Goal: Task Accomplishment & Management: Complete application form

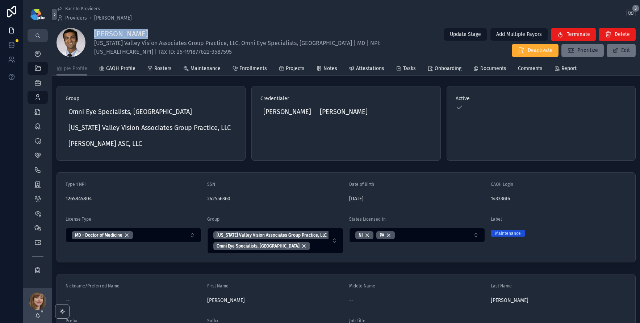
scroll to position [3, 0]
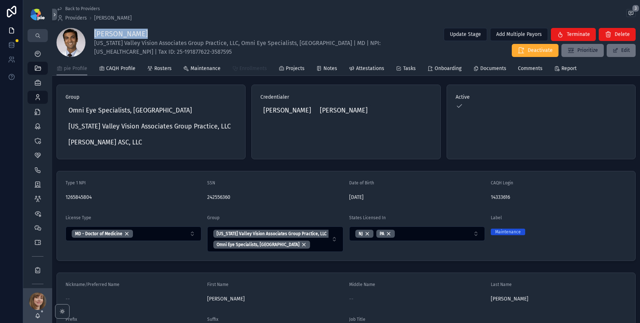
click at [253, 65] on span "Enrollments" at bounding box center [254, 68] width 28 height 7
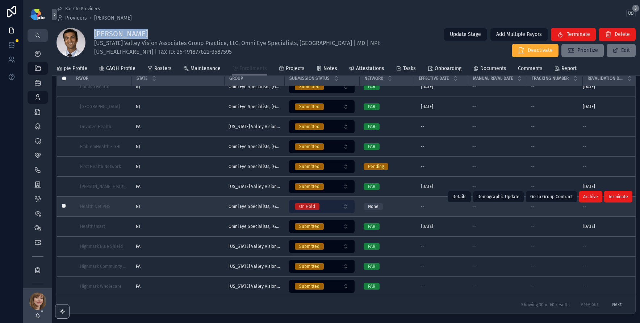
scroll to position [55, 0]
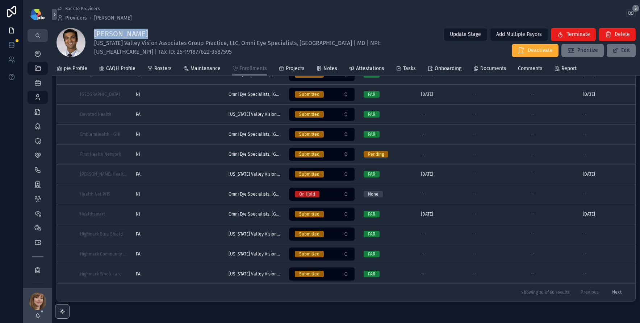
click at [613, 289] on button "Next" at bounding box center [617, 292] width 20 height 11
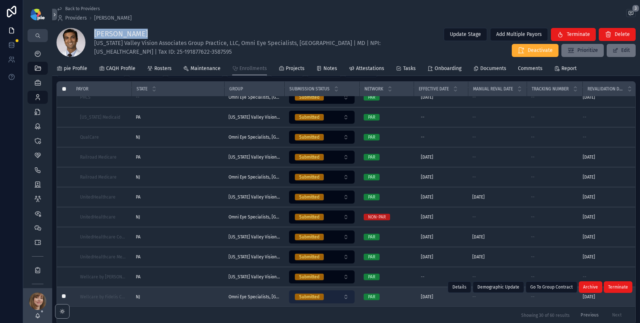
scroll to position [83, 0]
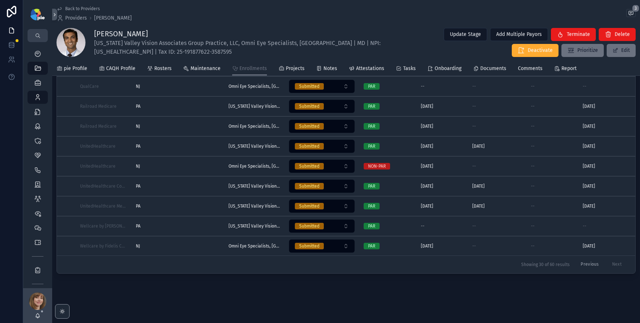
click at [613, 259] on div "Previous Next" at bounding box center [601, 264] width 51 height 11
click at [166, 286] on div "Back to Providers Providers Ayan Chatterjee 3 Ayan Chatterjee Delaware Valley V…" at bounding box center [346, 120] width 588 height 406
click at [38, 52] on icon "scrollable content" at bounding box center [37, 53] width 7 height 7
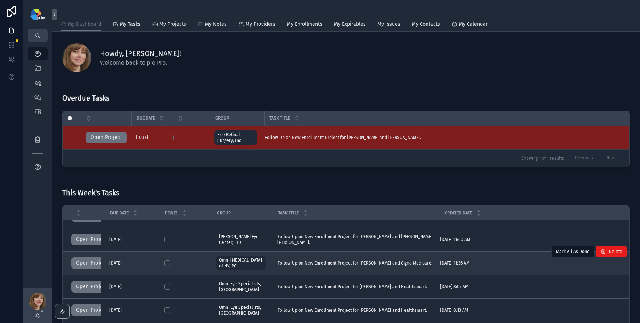
scroll to position [18, 0]
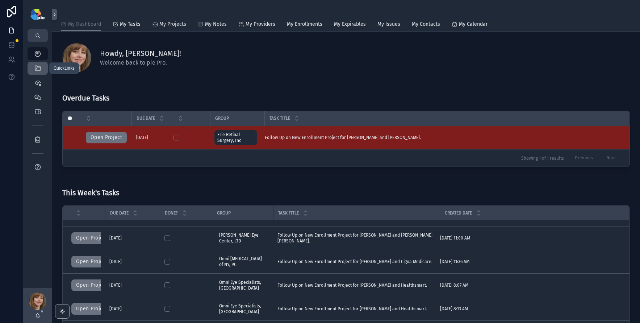
click at [38, 67] on icon "scrollable content" at bounding box center [37, 68] width 7 height 7
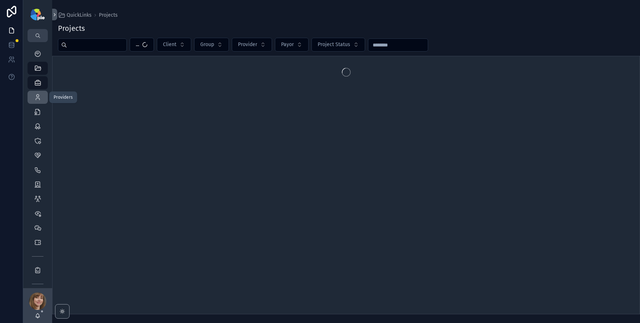
click at [38, 96] on icon "scrollable content" at bounding box center [37, 97] width 7 height 7
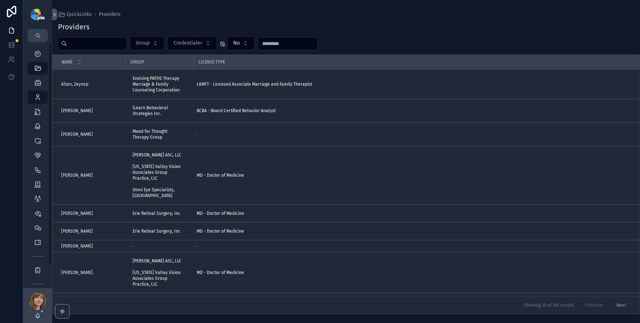
click at [77, 48] on input "scrollable content" at bounding box center [96, 43] width 59 height 10
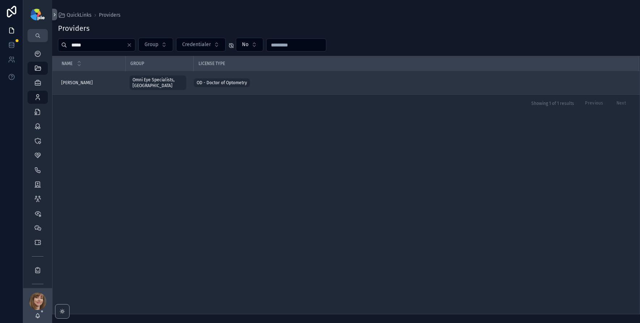
type input "*****"
click at [110, 80] on div "Bruno, Olivia Bruno, Olivia" at bounding box center [91, 83] width 60 height 6
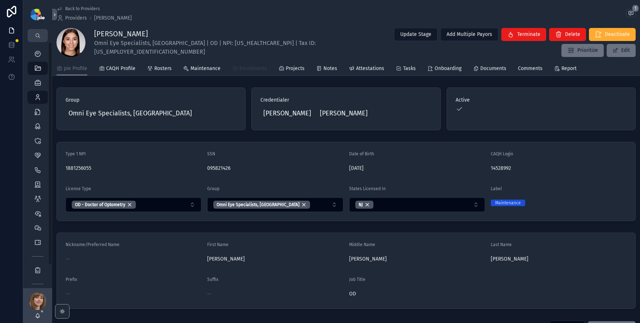
click at [252, 70] on span "Enrollments" at bounding box center [254, 68] width 28 height 7
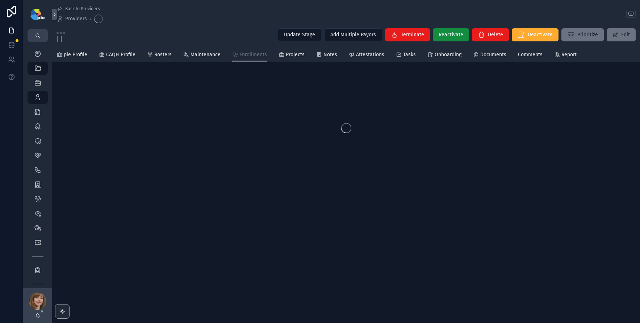
click at [305, 59] on div "pie Profile CAQH Profile Rosters Maintenance Enrollments Projects Notes Attesta…" at bounding box center [347, 55] width 580 height 14
click at [296, 57] on span "Projects" at bounding box center [295, 54] width 19 height 7
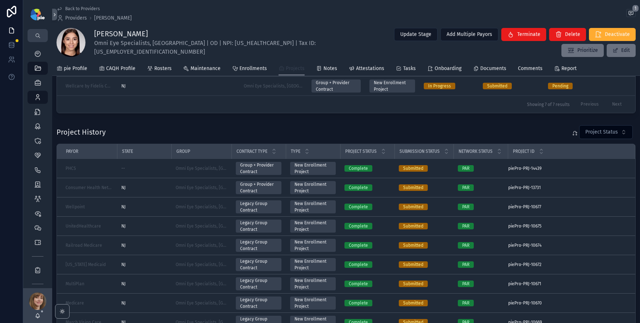
scroll to position [196, 0]
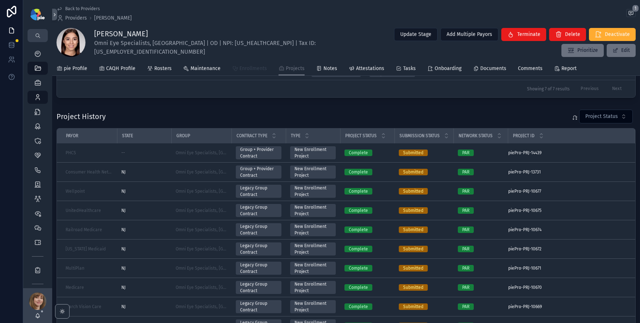
click at [251, 71] on span "Enrollments" at bounding box center [254, 68] width 28 height 7
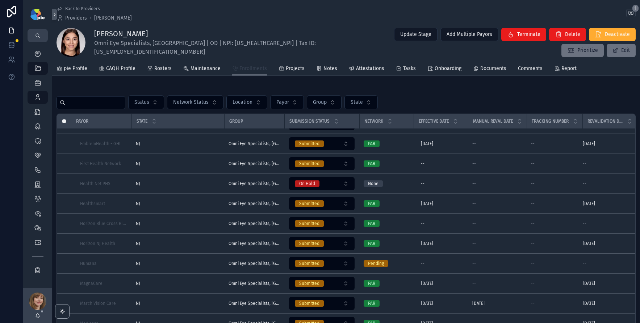
scroll to position [215, 0]
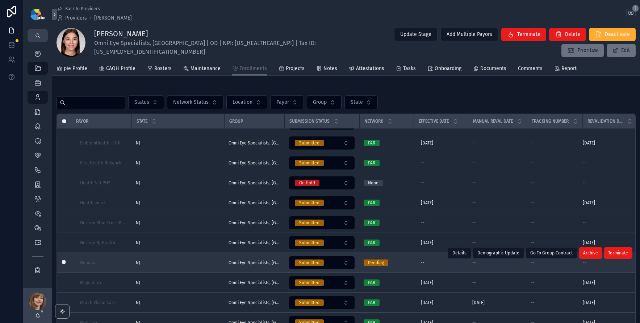
click at [179, 262] on div "NJ NJ" at bounding box center [178, 263] width 84 height 6
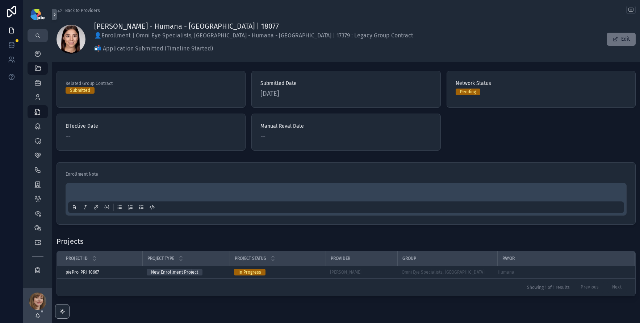
scroll to position [63, 0]
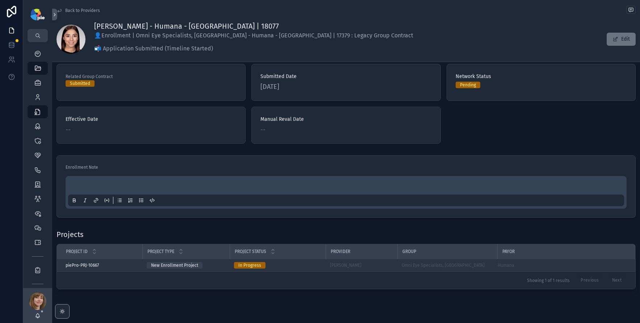
click at [294, 262] on div "In Progress" at bounding box center [277, 265] width 87 height 7
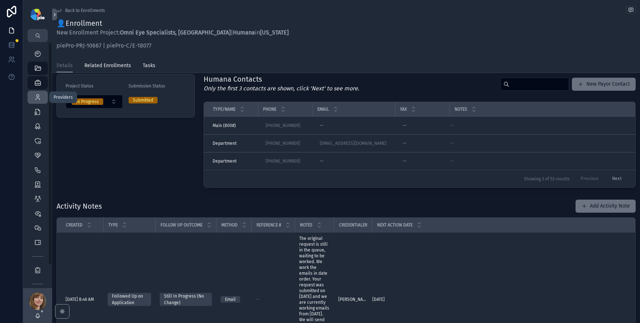
click at [42, 96] on div "Providers 298" at bounding box center [38, 97] width 12 height 12
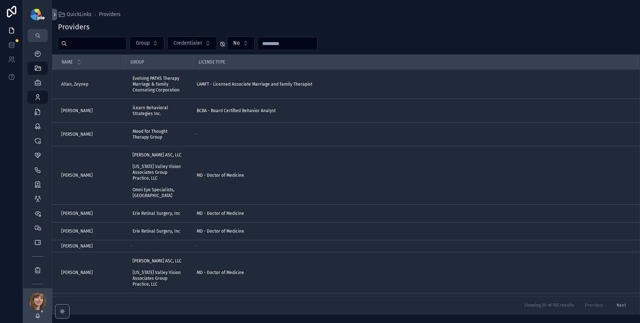
click at [95, 46] on input "scrollable content" at bounding box center [96, 43] width 59 height 10
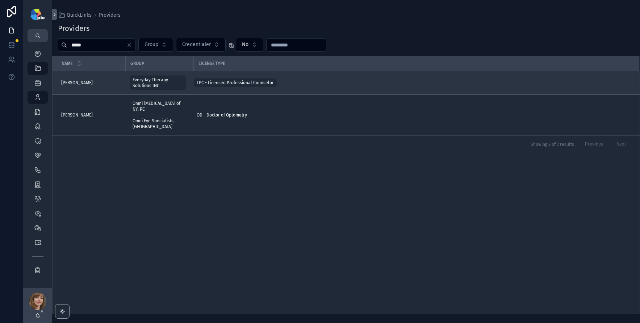
type input "*****"
click at [95, 81] on div "LeMay, Amanda LeMay, Amanda" at bounding box center [91, 83] width 60 height 6
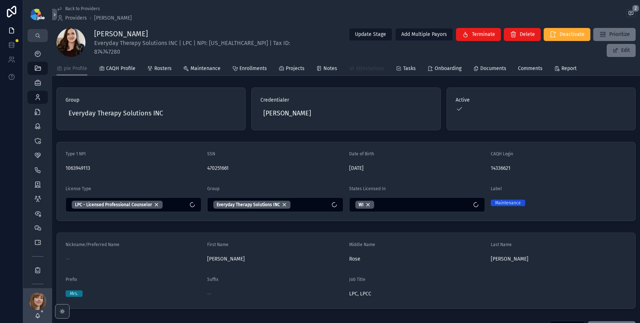
click at [367, 71] on span "Attestations" at bounding box center [370, 68] width 28 height 7
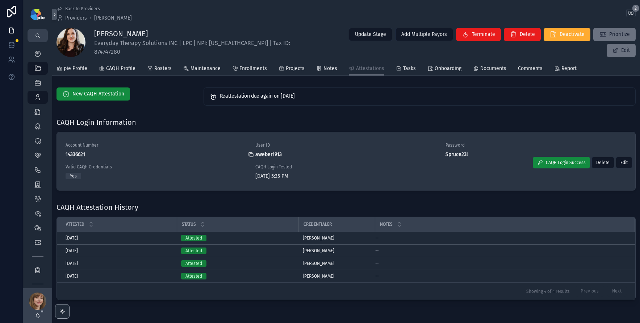
click at [251, 154] on icon "scrollable content" at bounding box center [251, 154] width 6 height 6
click at [441, 153] on div "scrollable content" at bounding box center [445, 154] width 12 height 6
click at [439, 153] on icon "scrollable content" at bounding box center [440, 153] width 3 height 3
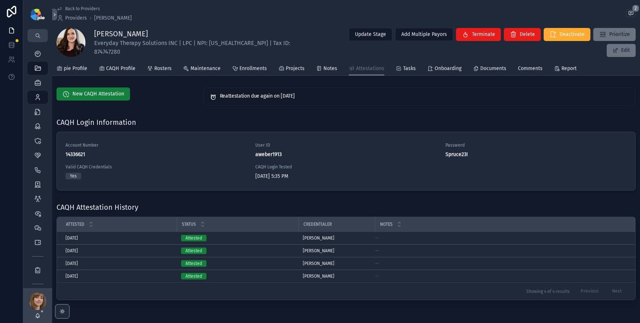
click at [82, 89] on button "New CAQH Attestation" at bounding box center [94, 93] width 74 height 13
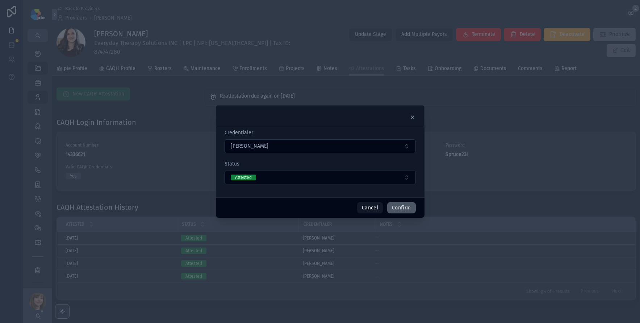
click at [410, 207] on button "Confirm" at bounding box center [401, 208] width 28 height 12
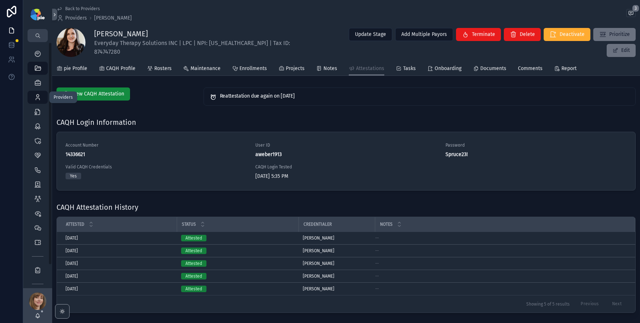
click at [41, 96] on icon "scrollable content" at bounding box center [37, 97] width 7 height 7
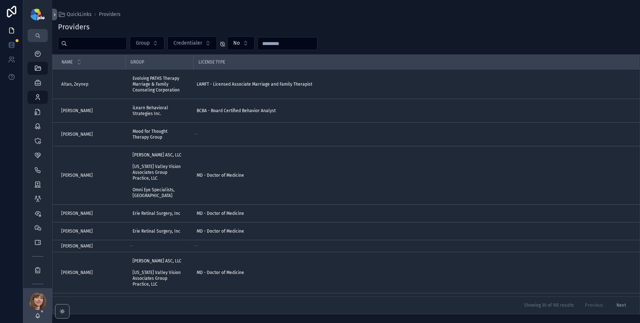
click at [83, 42] on input "scrollable content" at bounding box center [96, 43] width 59 height 10
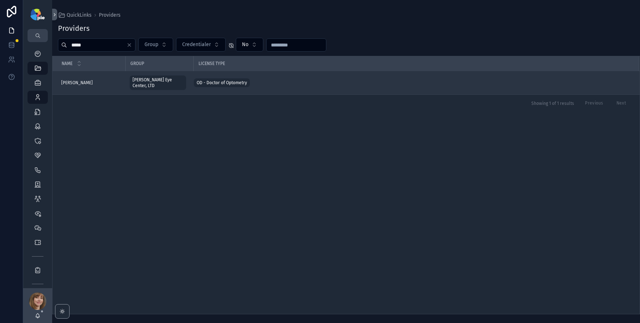
type input "*****"
click at [86, 80] on div "[PERSON_NAME] [PERSON_NAME]" at bounding box center [91, 83] width 60 height 6
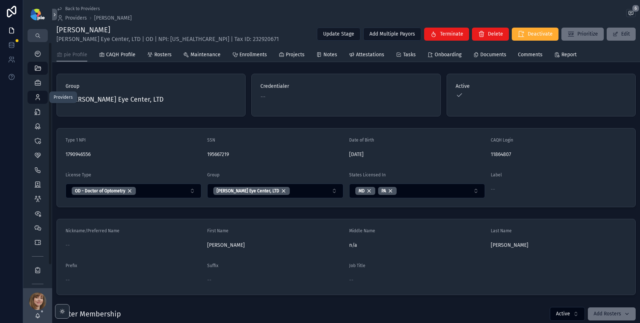
click at [35, 97] on icon "scrollable content" at bounding box center [37, 97] width 7 height 7
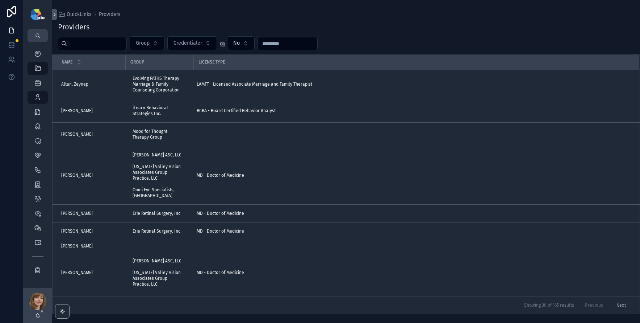
click at [79, 43] on input "scrollable content" at bounding box center [96, 43] width 59 height 10
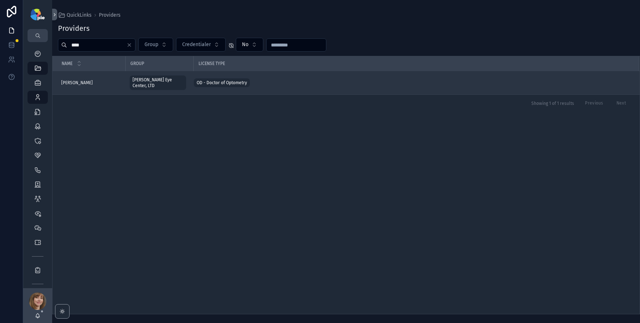
type input "****"
click at [101, 80] on div "Elliott, Glen Elliott, Glen" at bounding box center [91, 83] width 60 height 6
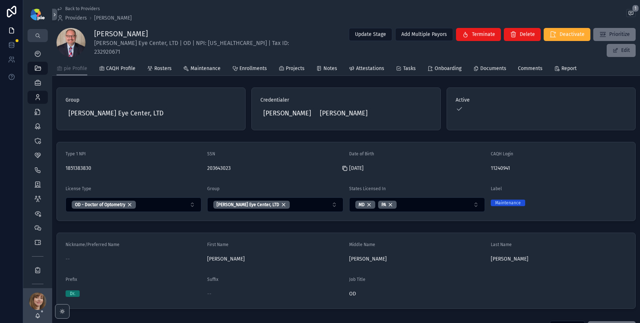
click at [343, 167] on icon "scrollable content" at bounding box center [345, 168] width 6 height 6
click at [36, 94] on icon "scrollable content" at bounding box center [37, 97] width 7 height 7
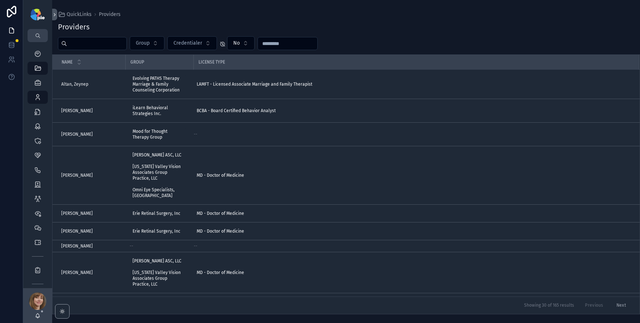
click at [105, 45] on input "scrollable content" at bounding box center [96, 43] width 59 height 10
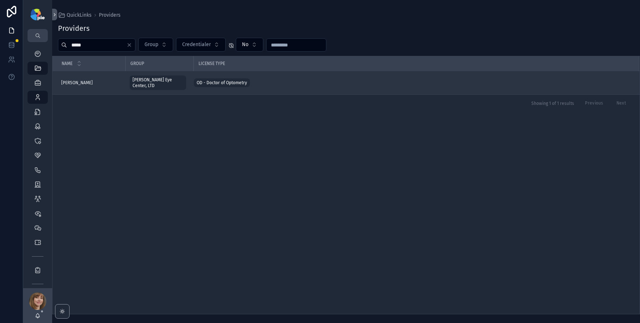
type input "*****"
click at [79, 80] on span "Koons, Aaron" at bounding box center [77, 83] width 32 height 6
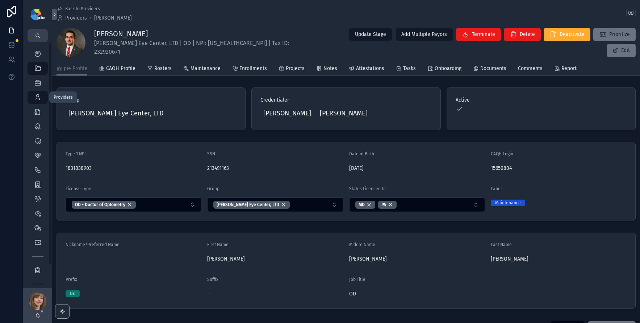
click at [35, 95] on icon "scrollable content" at bounding box center [37, 97] width 7 height 7
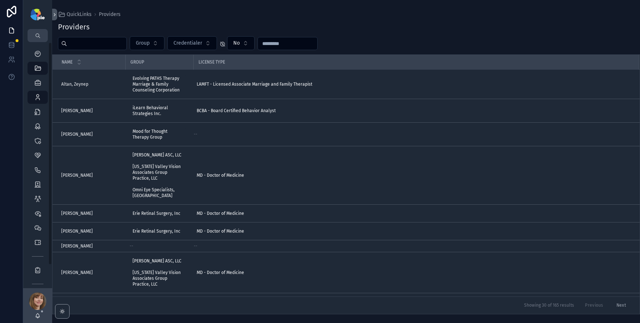
click at [104, 38] on input "scrollable content" at bounding box center [96, 43] width 59 height 10
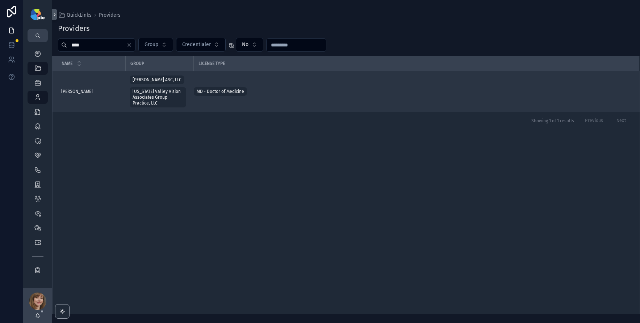
type input "****"
click at [94, 92] on div "Vora, Monisha Vora, Monisha" at bounding box center [91, 91] width 60 height 6
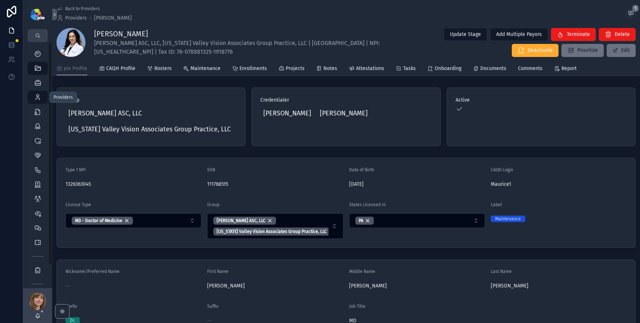
click at [37, 96] on icon "scrollable content" at bounding box center [37, 97] width 7 height 7
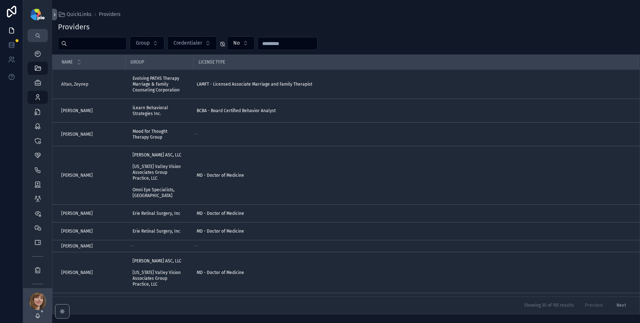
click at [103, 43] on input "scrollable content" at bounding box center [96, 43] width 59 height 10
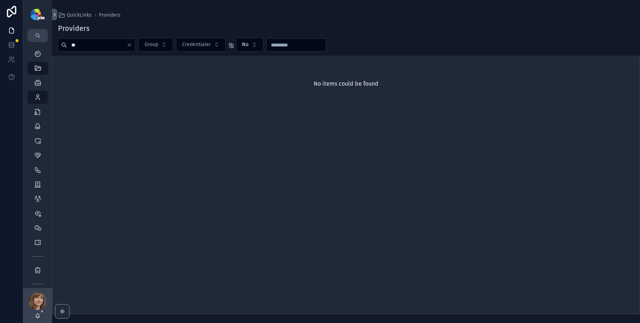
type input "*"
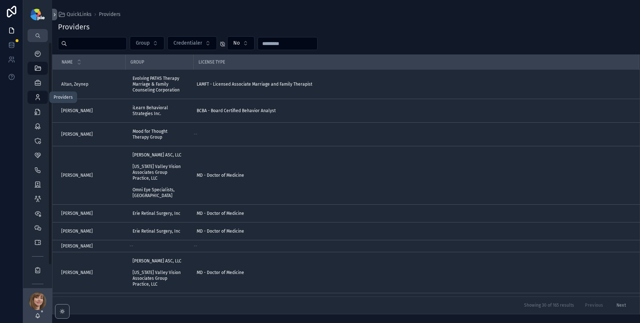
click at [40, 92] on div "Providers 298" at bounding box center [38, 97] width 12 height 12
click at [74, 46] on input "scrollable content" at bounding box center [96, 43] width 59 height 10
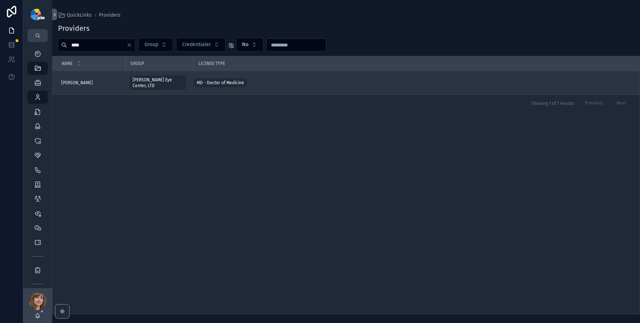
type input "****"
click at [97, 81] on div "[PERSON_NAME] [PERSON_NAME]" at bounding box center [91, 83] width 60 height 6
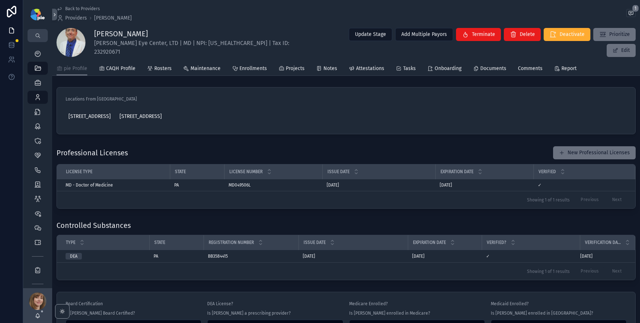
scroll to position [559, 0]
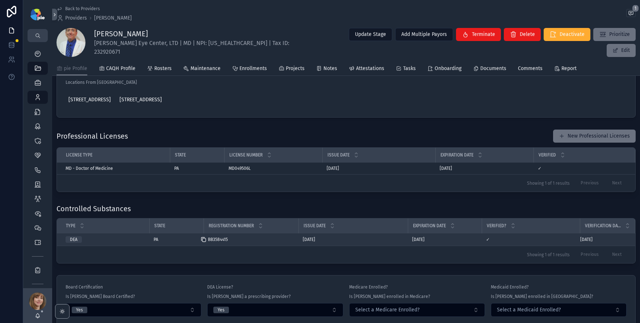
click at [205, 241] on icon "scrollable content" at bounding box center [204, 239] width 6 height 6
click at [410, 241] on icon "scrollable content" at bounding box center [408, 239] width 6 height 6
click at [205, 242] on icon "scrollable content" at bounding box center [204, 239] width 6 height 6
click at [410, 242] on icon "scrollable content" at bounding box center [408, 239] width 6 height 6
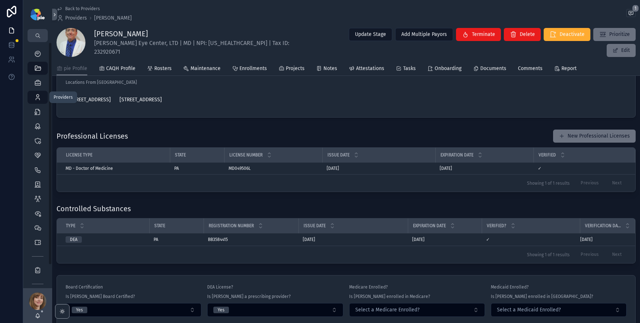
click at [43, 94] on link "Providers 298" at bounding box center [38, 97] width 20 height 13
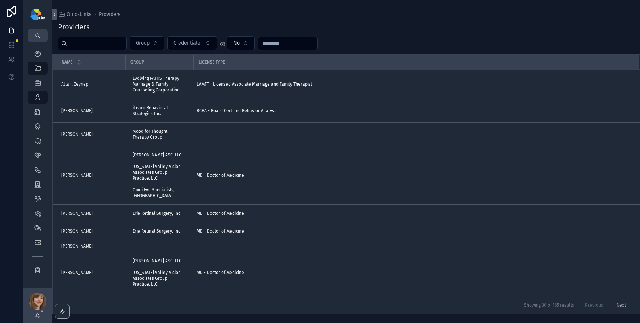
click at [92, 43] on input "scrollable content" at bounding box center [96, 43] width 59 height 10
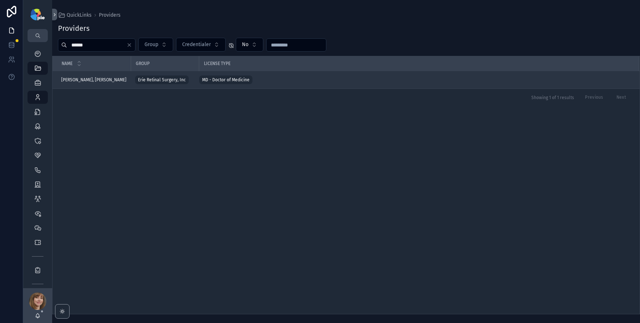
type input "******"
click at [85, 80] on span "Khojasteh Jafari, Hassan" at bounding box center [93, 80] width 65 height 6
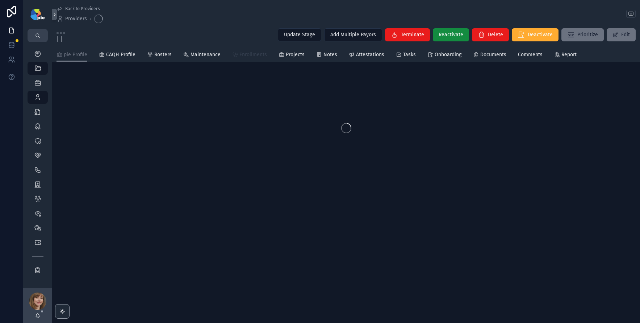
click at [244, 57] on span "Enrollments" at bounding box center [254, 54] width 28 height 7
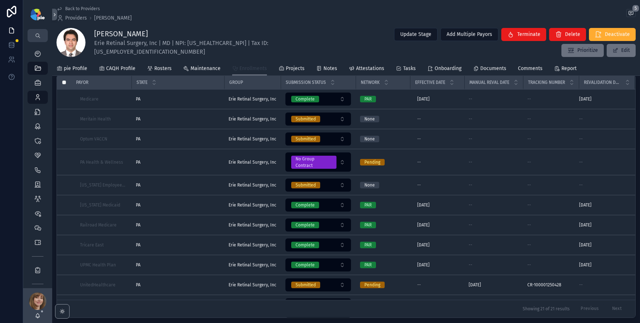
scroll to position [82, 0]
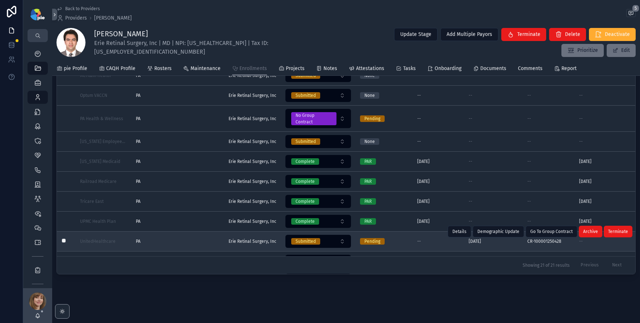
click at [188, 231] on td "PA PA" at bounding box center [178, 241] width 93 height 20
click at [191, 231] on td "PA PA" at bounding box center [178, 241] width 93 height 20
click at [192, 238] on div "PA PA" at bounding box center [178, 241] width 84 height 6
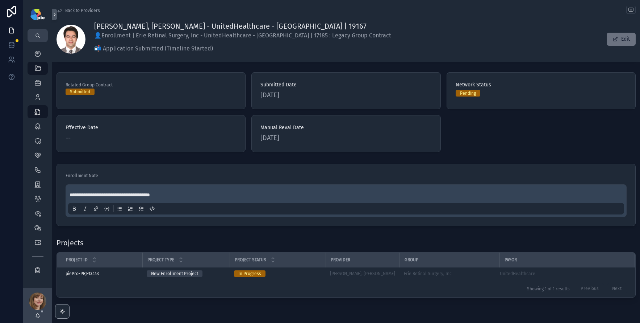
scroll to position [78, 0]
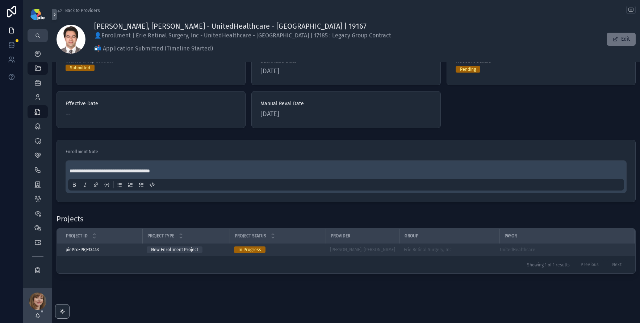
click at [304, 250] on div "In Progress" at bounding box center [277, 249] width 87 height 7
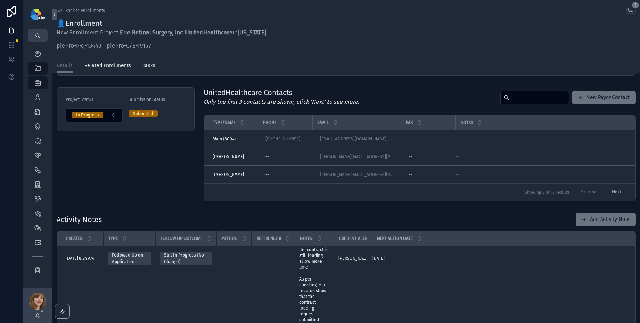
scroll to position [12, 0]
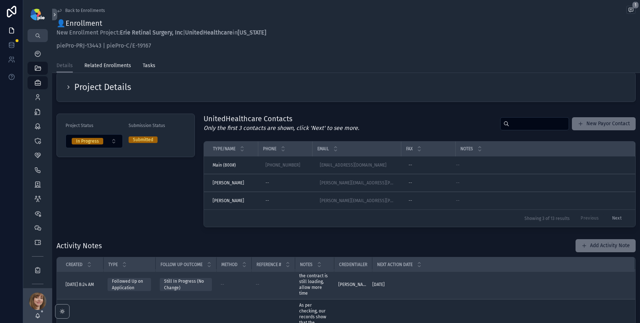
click at [319, 282] on span "the contract is still loading, allow more time" at bounding box center [314, 284] width 30 height 23
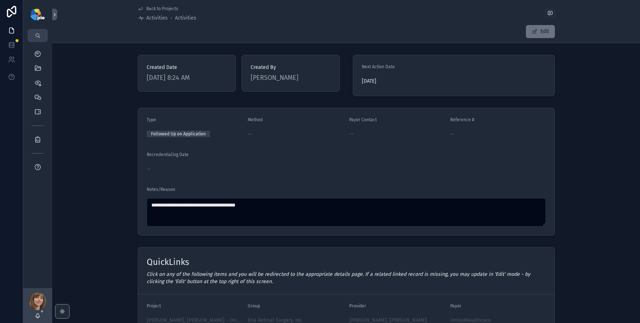
click at [151, 9] on span "Back to Projects" at bounding box center [162, 9] width 32 height 6
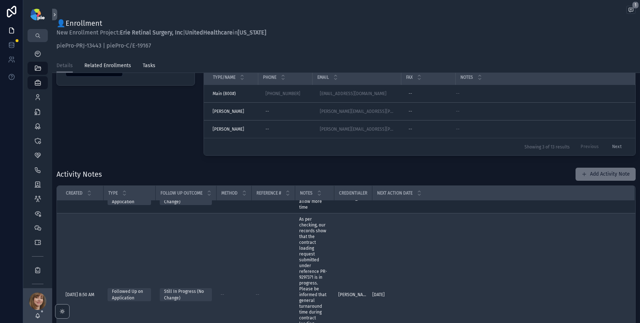
scroll to position [54, 0]
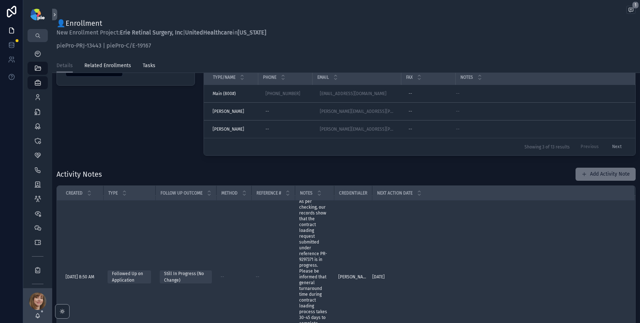
click at [317, 260] on span "As per checking, our records show that the contract loading request submitted u…" at bounding box center [314, 276] width 30 height 157
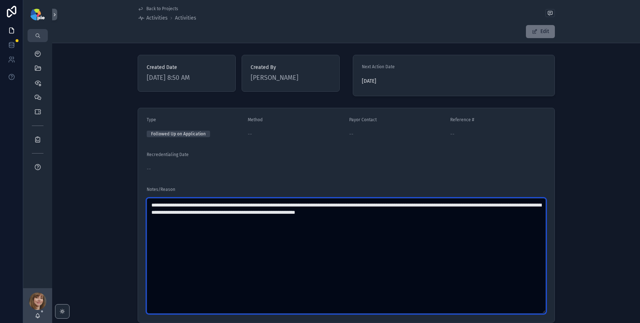
drag, startPoint x: 394, startPoint y: 204, endPoint x: 347, endPoint y: 204, distance: 47.5
click at [347, 204] on textarea "**********" at bounding box center [346, 255] width 399 height 115
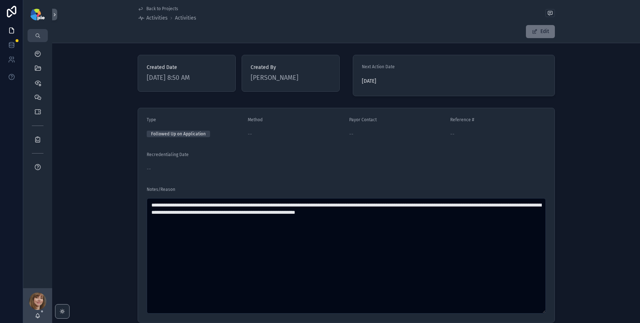
click at [88, 166] on div "**********" at bounding box center [346, 215] width 588 height 220
click at [153, 8] on span "Back to Projects" at bounding box center [162, 9] width 32 height 6
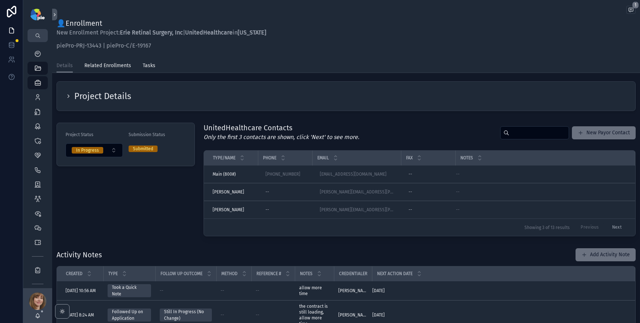
scroll to position [5, 0]
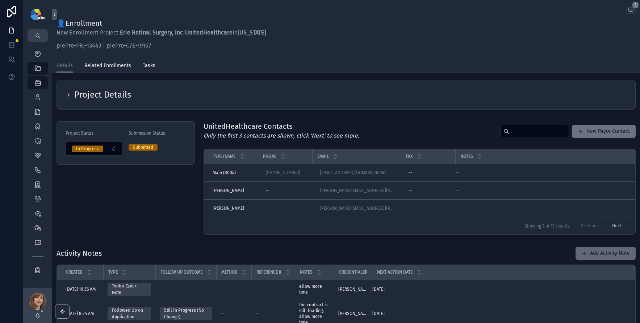
click at [595, 251] on button "Add Activity Note" at bounding box center [606, 252] width 60 height 13
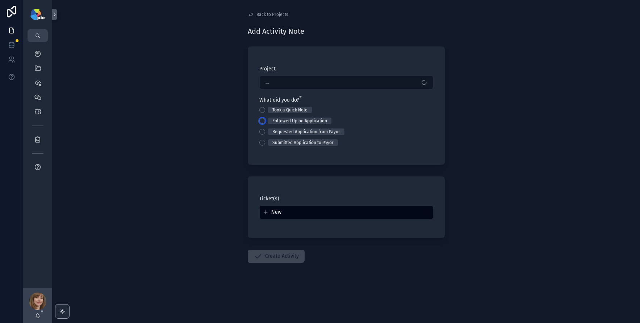
click at [263, 120] on button "Followed Up on Application" at bounding box center [263, 121] width 6 height 6
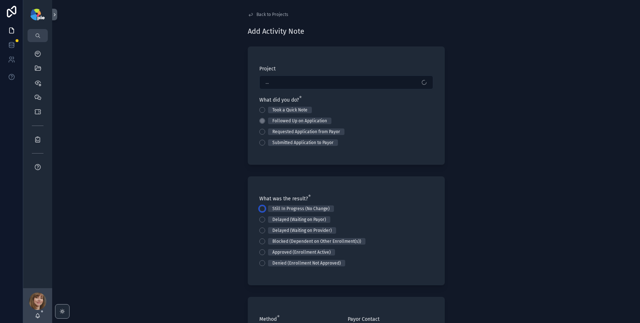
click at [260, 210] on button "Still In Progress (No Change)" at bounding box center [263, 209] width 6 height 6
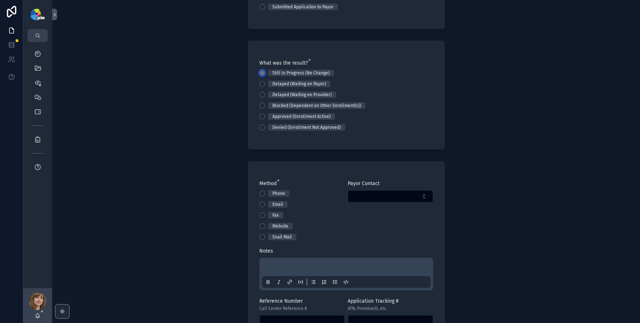
scroll to position [137, 0]
click at [261, 223] on button "Website" at bounding box center [263, 224] width 6 height 6
click at [274, 263] on p "scrollable content" at bounding box center [347, 266] width 169 height 7
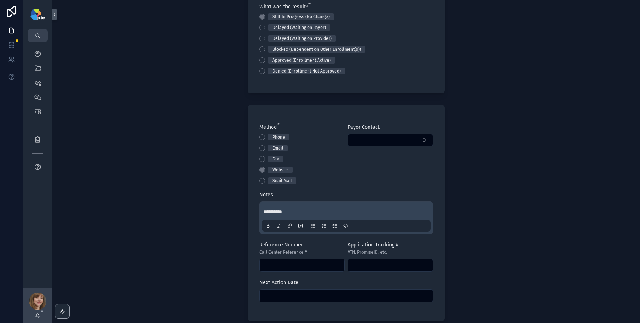
scroll to position [194, 0]
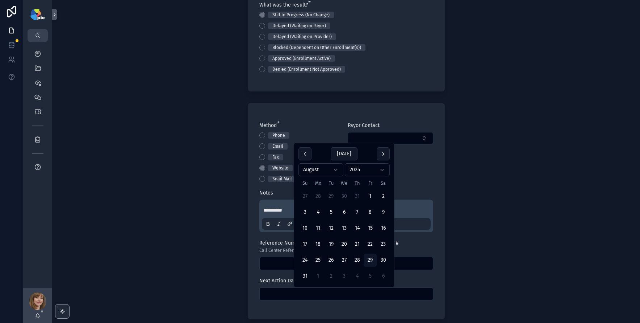
click at [325, 291] on input "scrollable content" at bounding box center [346, 293] width 173 height 10
click at [351, 276] on button "4" at bounding box center [357, 275] width 13 height 13
type input "********"
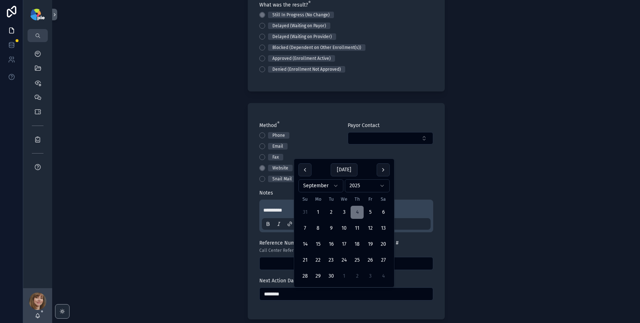
click at [176, 257] on div "**********" at bounding box center [346, 161] width 588 height 323
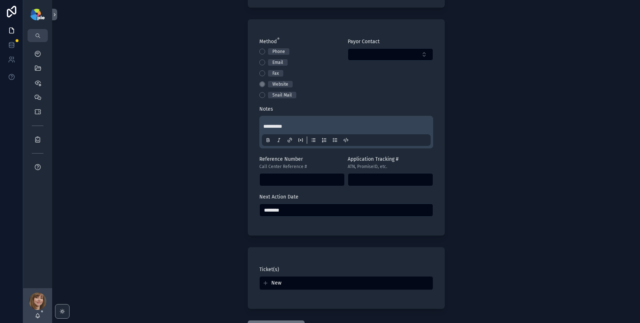
scroll to position [329, 0]
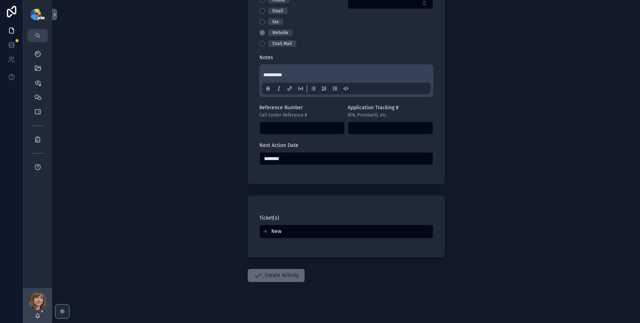
click at [270, 272] on button "Create Activity" at bounding box center [276, 275] width 57 height 13
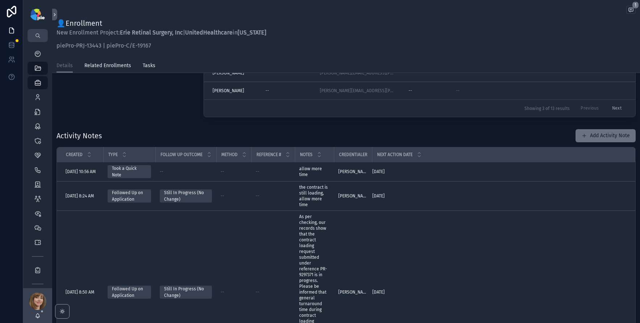
scroll to position [121, 0]
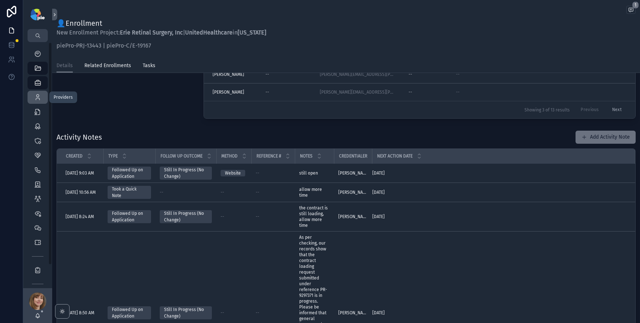
click at [36, 98] on icon "scrollable content" at bounding box center [37, 97] width 7 height 7
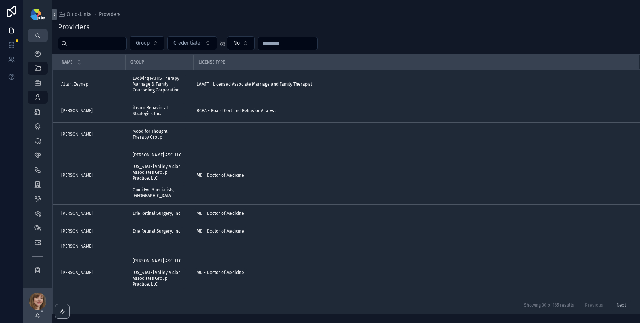
click at [86, 40] on input "scrollable content" at bounding box center [96, 43] width 59 height 10
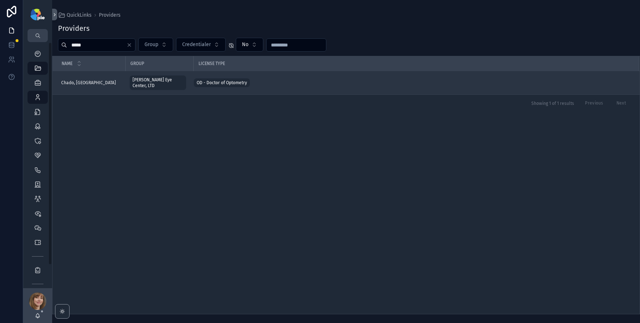
type input "*****"
click at [88, 80] on span "Chado, Sydney" at bounding box center [88, 83] width 55 height 6
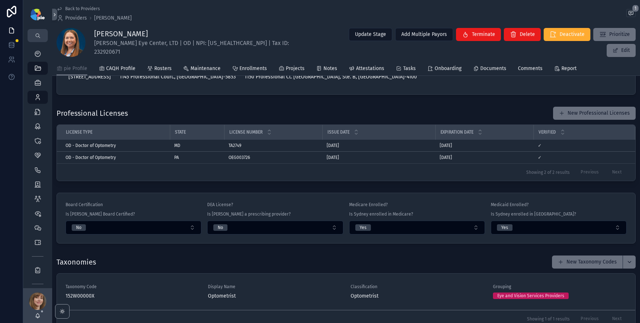
scroll to position [561, 0]
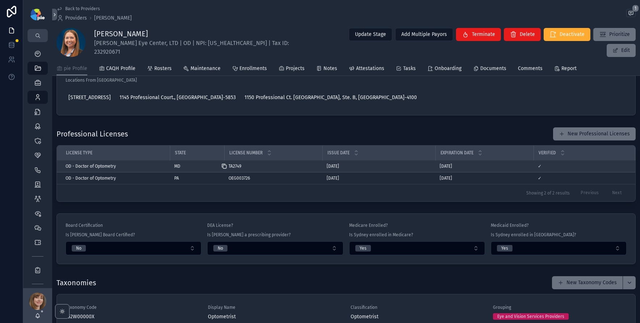
click at [225, 166] on icon "scrollable content" at bounding box center [224, 166] width 6 height 6
click at [436, 164] on icon "scrollable content" at bounding box center [436, 166] width 6 height 6
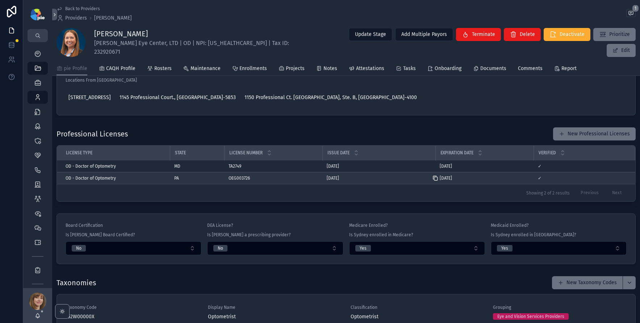
click at [436, 176] on icon "scrollable content" at bounding box center [436, 178] width 6 height 6
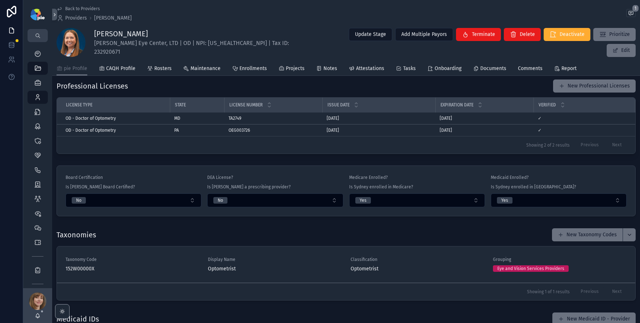
scroll to position [505, 0]
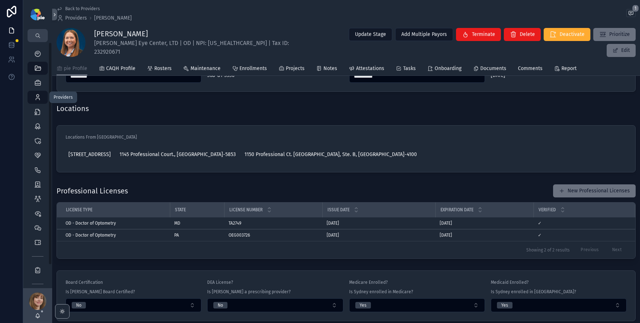
click at [33, 95] on div "Providers 298" at bounding box center [38, 97] width 12 height 12
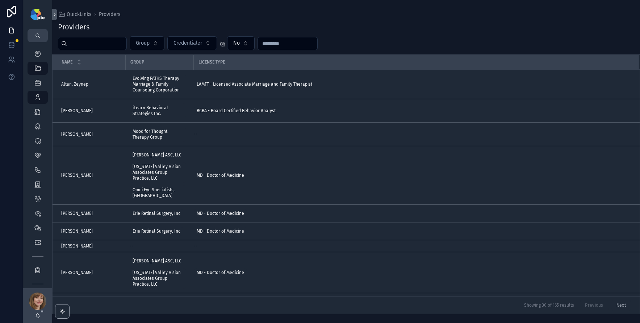
click at [95, 40] on input "scrollable content" at bounding box center [96, 43] width 59 height 10
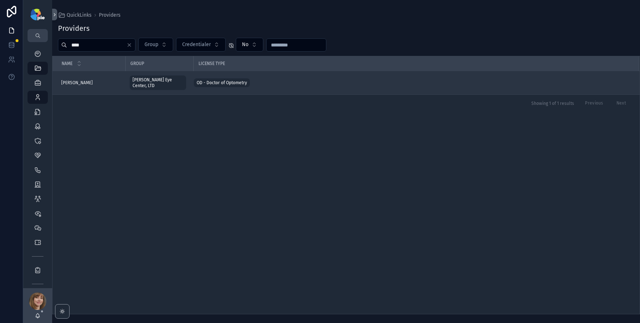
type input "****"
click at [68, 80] on span "Elliott, Glen" at bounding box center [77, 83] width 32 height 6
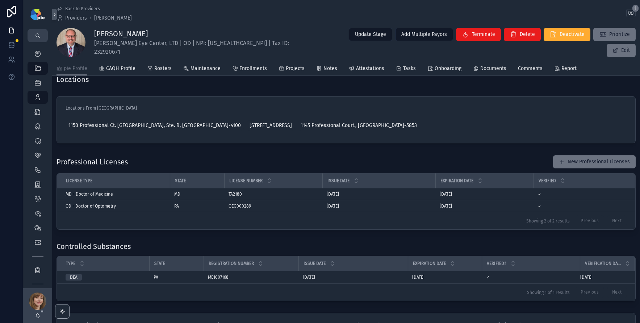
scroll to position [536, 0]
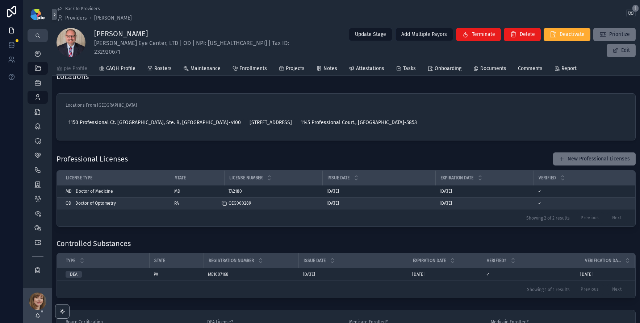
click at [225, 202] on icon "scrollable content" at bounding box center [224, 203] width 6 height 6
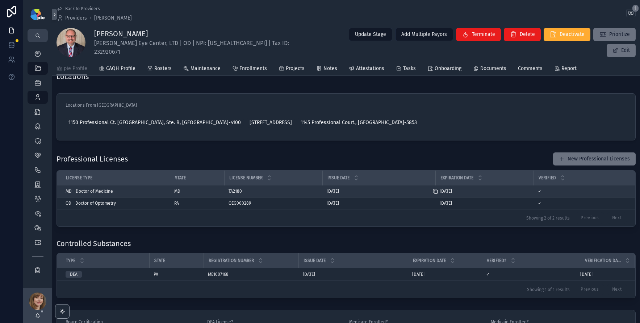
click at [437, 190] on icon "scrollable content" at bounding box center [436, 191] width 3 height 3
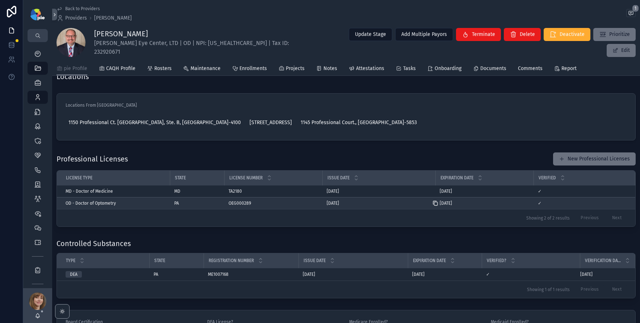
click at [437, 202] on icon "scrollable content" at bounding box center [436, 203] width 3 height 3
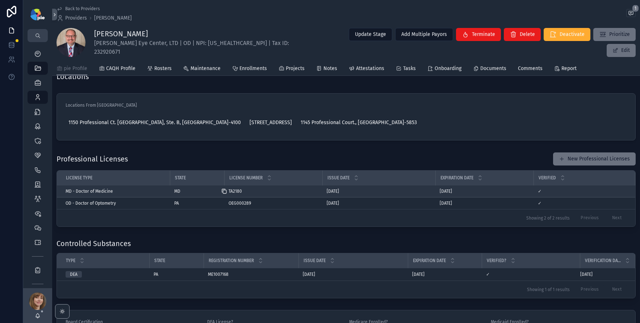
click at [225, 189] on icon "scrollable content" at bounding box center [224, 191] width 6 height 6
click at [433, 190] on icon "scrollable content" at bounding box center [434, 190] width 3 height 3
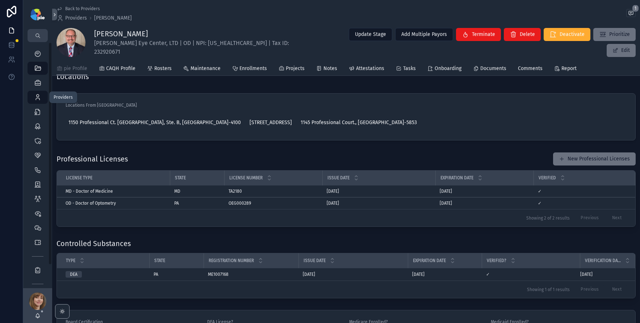
click at [36, 99] on icon "scrollable content" at bounding box center [37, 97] width 7 height 7
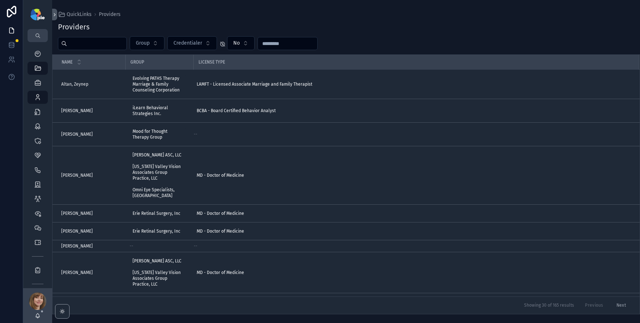
click at [70, 50] on div "scrollable content" at bounding box center [92, 43] width 69 height 13
click at [76, 45] on input "scrollable content" at bounding box center [96, 43] width 59 height 10
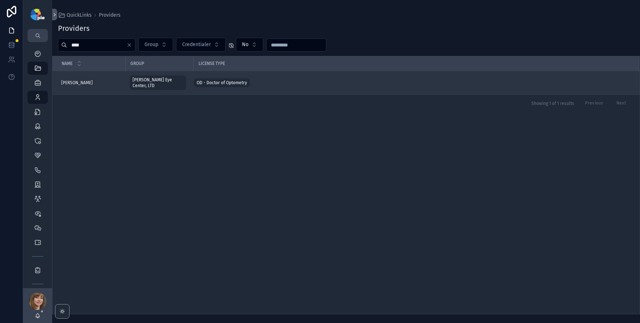
type input "****"
click at [91, 80] on div "Gardner, Reid Gardner, Reid" at bounding box center [91, 83] width 60 height 6
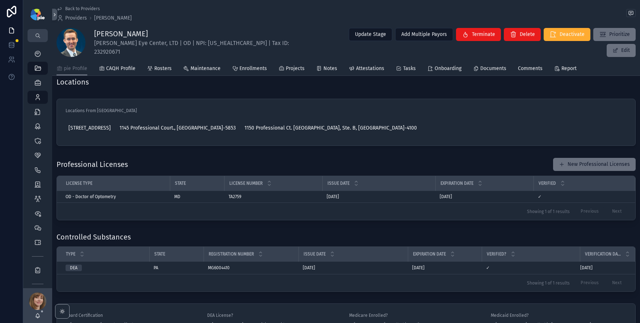
scroll to position [532, 0]
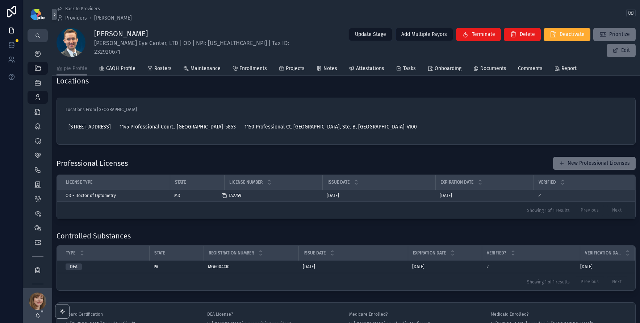
click at [227, 194] on icon "scrollable content" at bounding box center [224, 195] width 6 height 6
click at [438, 193] on icon "scrollable content" at bounding box center [436, 195] width 6 height 6
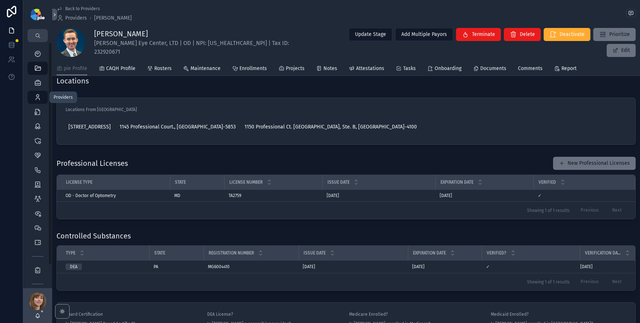
click at [34, 97] on icon "scrollable content" at bounding box center [37, 97] width 7 height 7
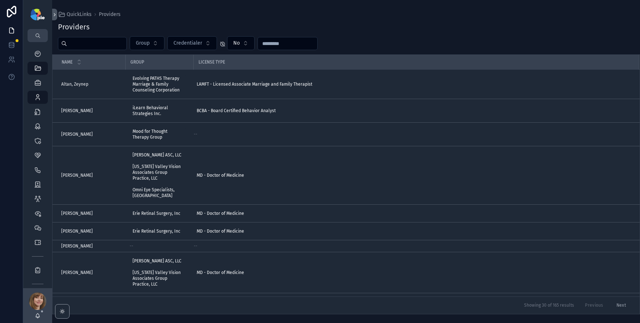
click at [78, 42] on input "scrollable content" at bounding box center [96, 43] width 59 height 10
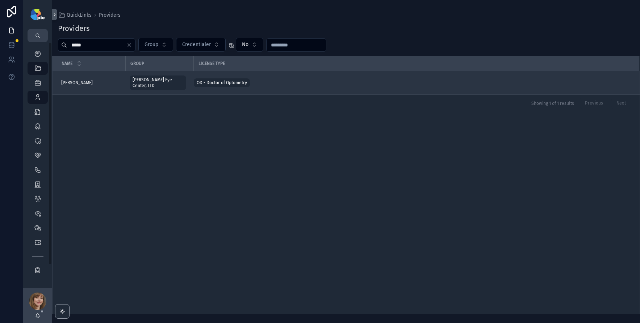
type input "*****"
click at [70, 80] on span "Grove, James" at bounding box center [77, 83] width 32 height 6
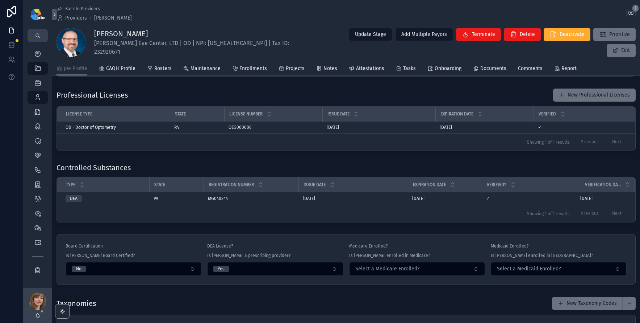
scroll to position [594, 0]
click at [241, 73] on link "Enrollments" at bounding box center [249, 69] width 35 height 14
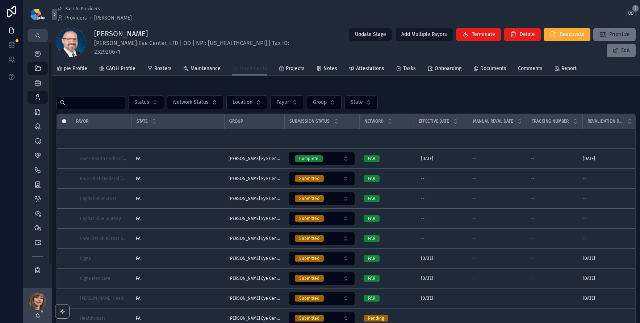
scroll to position [231, 0]
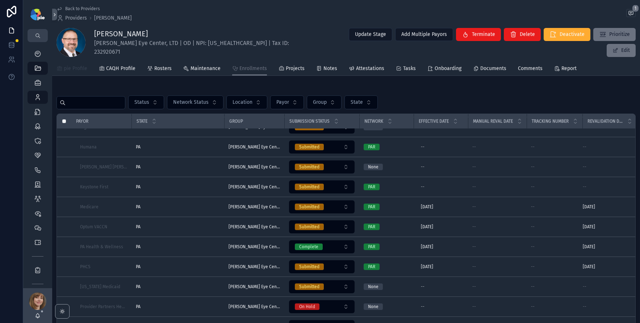
click at [71, 66] on span "pie Profile" at bounding box center [76, 68] width 24 height 7
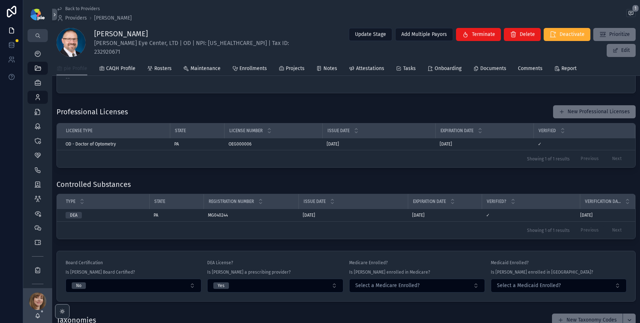
scroll to position [581, 0]
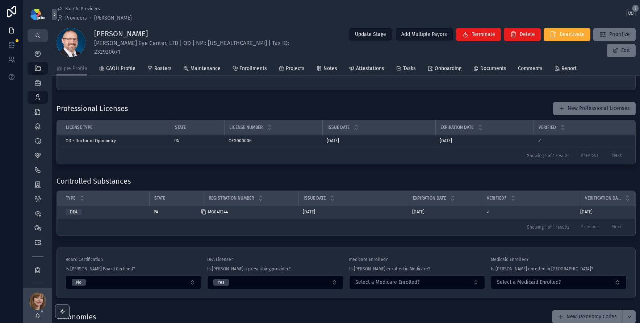
click at [204, 214] on icon "scrollable content" at bounding box center [204, 212] width 6 height 6
click at [408, 215] on icon "scrollable content" at bounding box center [408, 212] width 6 height 6
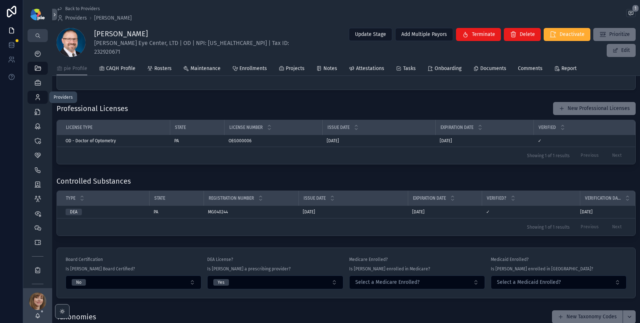
click at [39, 98] on icon "scrollable content" at bounding box center [37, 97] width 7 height 7
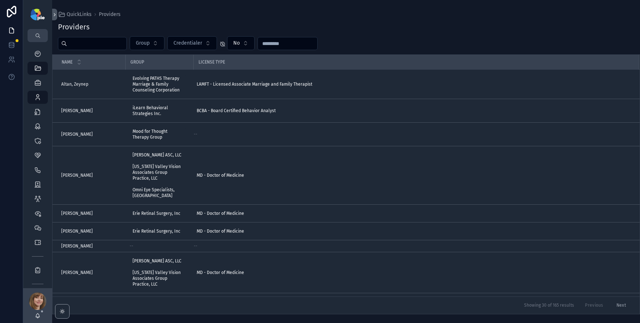
click at [103, 41] on input "scrollable content" at bounding box center [96, 43] width 59 height 10
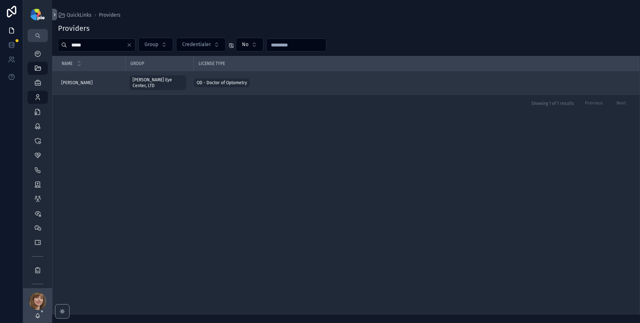
type input "*****"
click at [82, 80] on span "Koons, Aaron" at bounding box center [77, 83] width 32 height 6
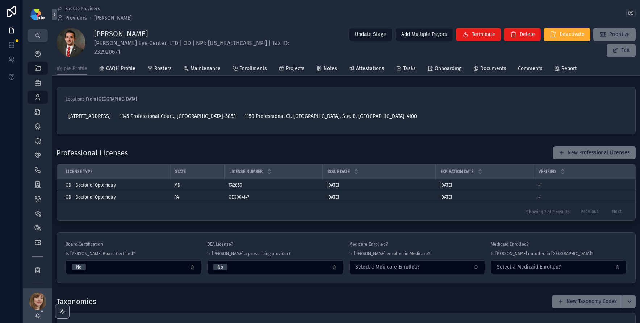
scroll to position [544, 0]
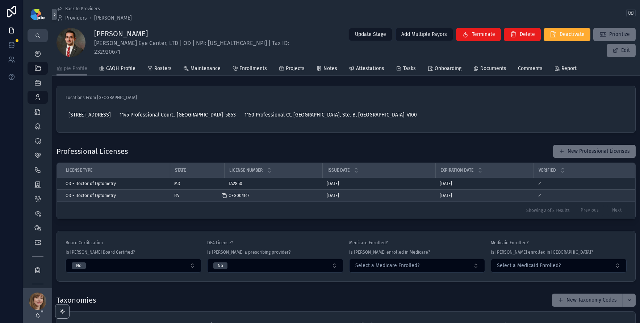
click at [226, 195] on icon "scrollable content" at bounding box center [224, 195] width 6 height 6
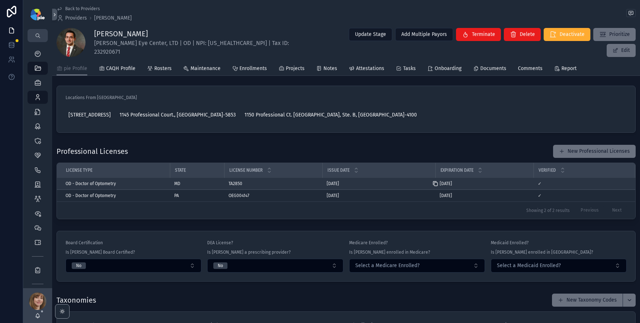
click at [433, 183] on icon "scrollable content" at bounding box center [436, 183] width 6 height 6
click at [226, 182] on icon "scrollable content" at bounding box center [224, 183] width 3 height 3
click at [437, 182] on icon "scrollable content" at bounding box center [436, 183] width 6 height 6
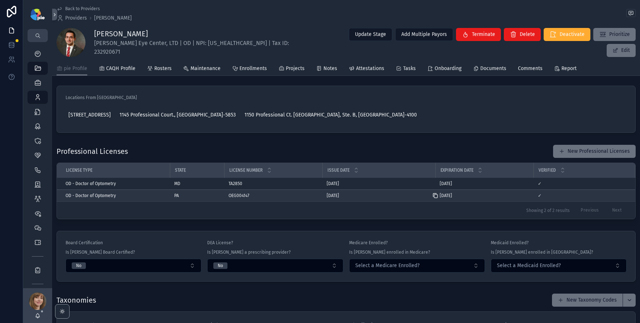
click at [436, 194] on icon "scrollable content" at bounding box center [436, 195] width 6 height 6
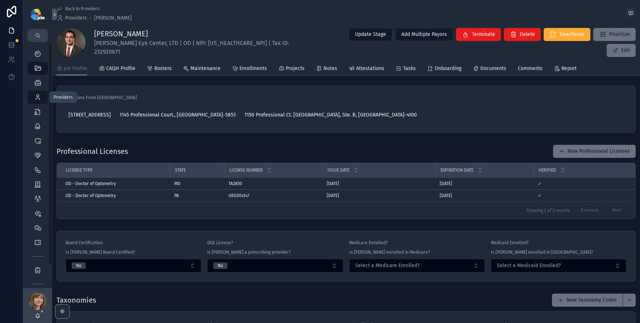
click at [36, 99] on icon "scrollable content" at bounding box center [37, 97] width 7 height 7
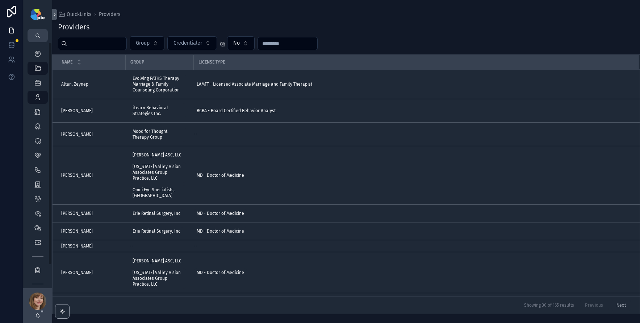
click at [90, 43] on input "scrollable content" at bounding box center [96, 43] width 59 height 10
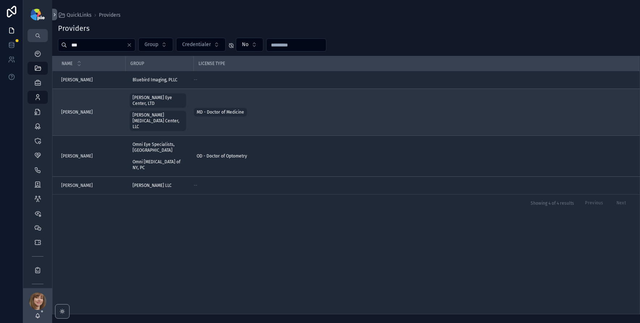
type input "***"
click at [82, 109] on span "Nguyen, Thanh" at bounding box center [77, 112] width 32 height 6
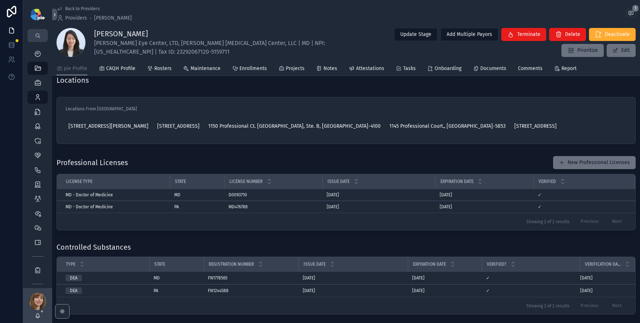
scroll to position [640, 0]
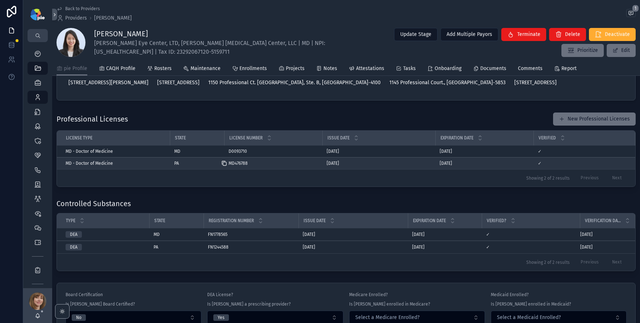
click at [224, 166] on icon "scrollable content" at bounding box center [224, 163] width 6 height 6
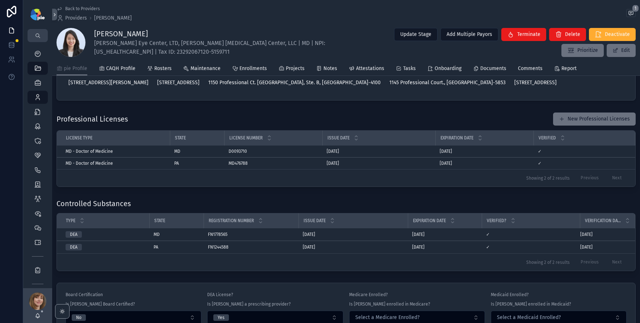
click at [158, 209] on div "**********" at bounding box center [346, 249] width 588 height 1608
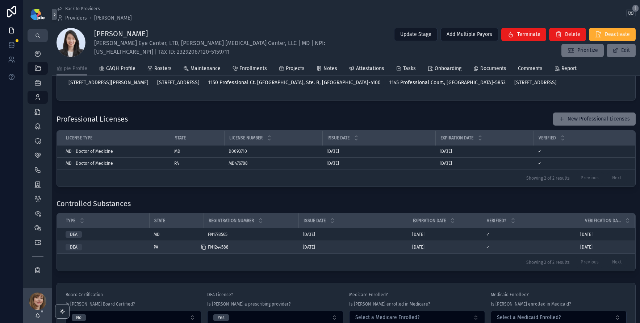
click at [204, 250] on icon "scrollable content" at bounding box center [204, 247] width 6 height 6
click at [411, 250] on icon "scrollable content" at bounding box center [408, 247] width 6 height 6
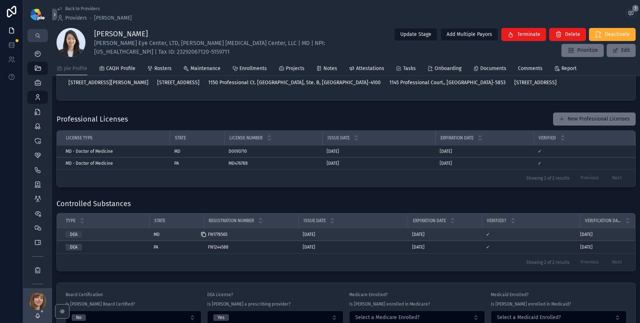
click at [205, 237] on icon "scrollable content" at bounding box center [204, 234] width 6 height 6
click at [406, 237] on icon "scrollable content" at bounding box center [408, 234] width 6 height 6
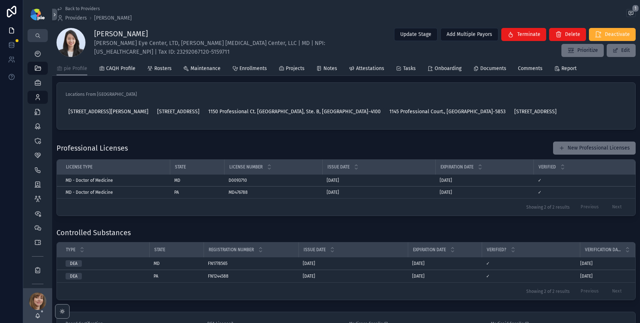
scroll to position [594, 0]
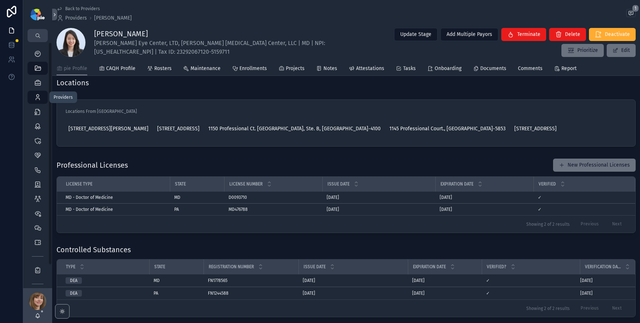
click at [34, 100] on icon "scrollable content" at bounding box center [37, 97] width 7 height 7
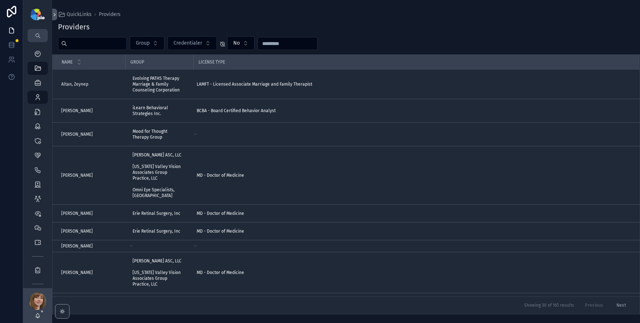
click at [76, 41] on input "scrollable content" at bounding box center [96, 43] width 59 height 10
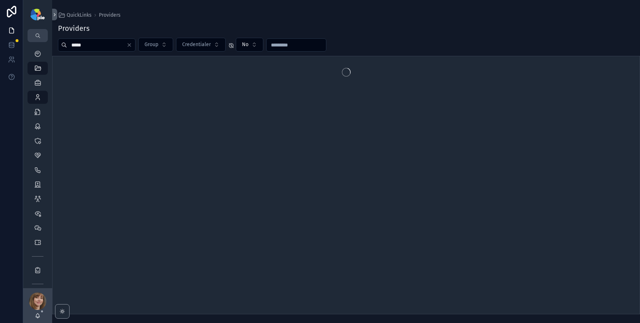
type input "*****"
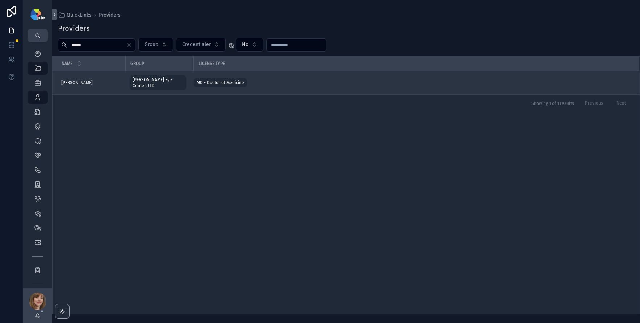
click at [105, 80] on div "Novak, Kenneth Novak, Kenneth" at bounding box center [91, 83] width 60 height 6
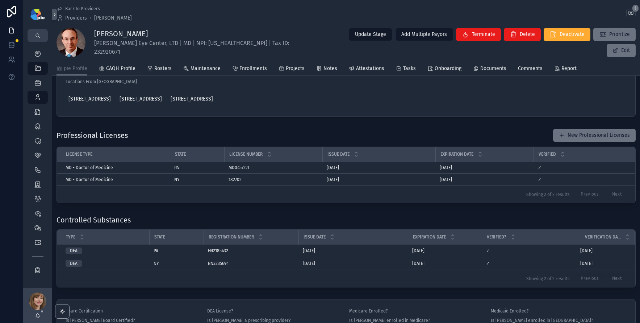
scroll to position [669, 0]
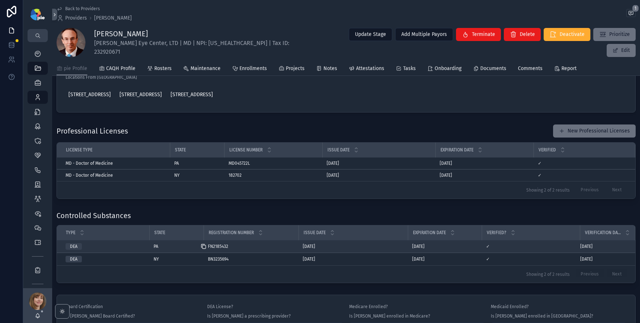
click at [204, 243] on icon "scrollable content" at bounding box center [204, 246] width 6 height 6
click at [409, 245] on icon "scrollable content" at bounding box center [408, 246] width 3 height 3
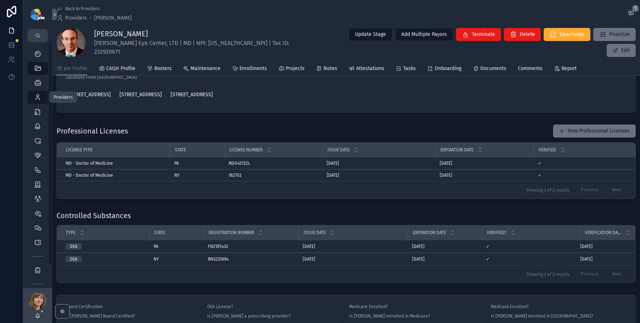
click at [37, 95] on icon "scrollable content" at bounding box center [37, 97] width 7 height 7
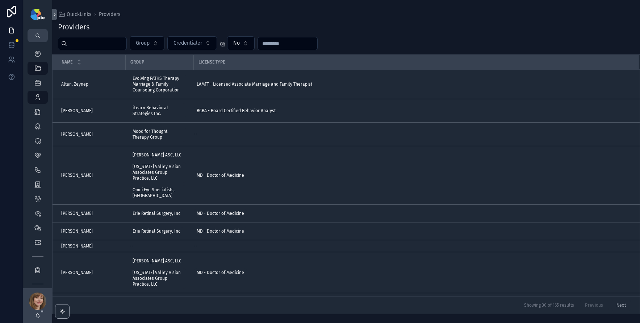
click at [77, 42] on input "scrollable content" at bounding box center [96, 43] width 59 height 10
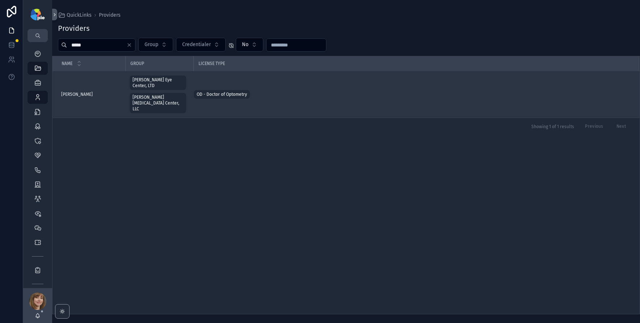
type input "*****"
click at [79, 91] on span "Weigel, Shawn" at bounding box center [77, 94] width 32 height 6
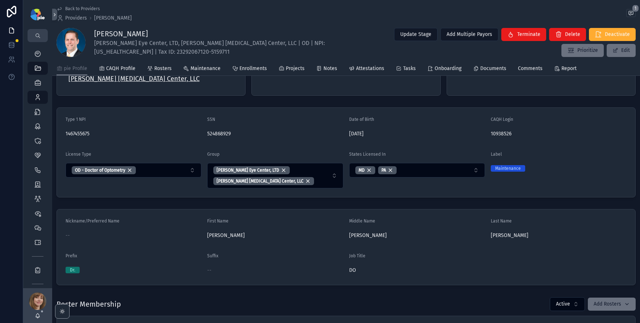
scroll to position [23, 0]
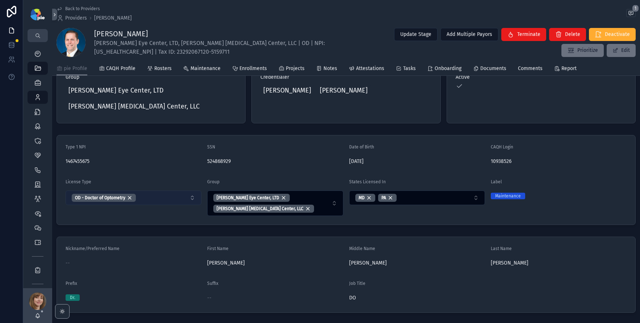
click at [186, 197] on button "OD - Doctor of Optometry" at bounding box center [134, 197] width 136 height 14
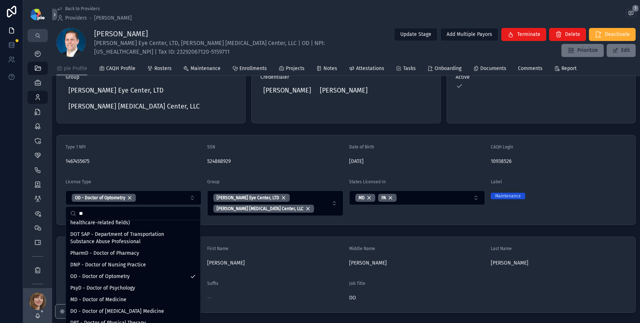
scroll to position [71, 0]
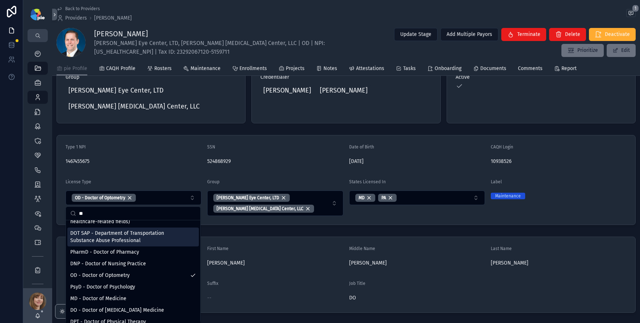
type input "**"
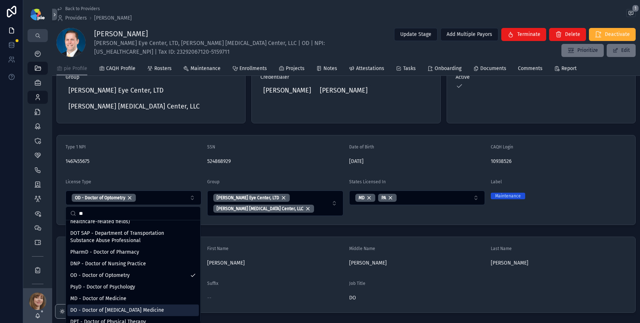
click at [110, 311] on span "DO - Doctor of Osteopathic Medicine" at bounding box center [117, 309] width 94 height 7
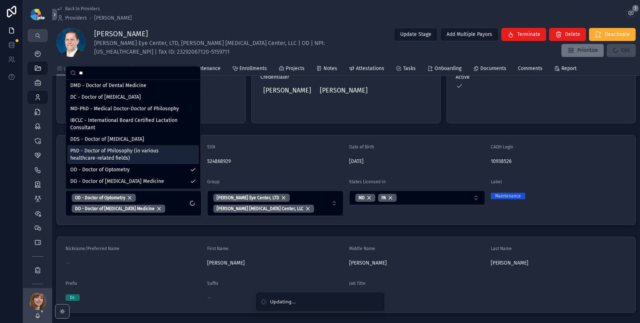
scroll to position [0, 0]
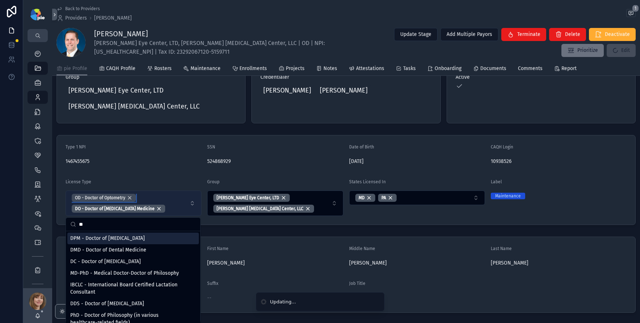
click at [130, 195] on div "OD - Doctor of Optometry" at bounding box center [104, 198] width 64 height 8
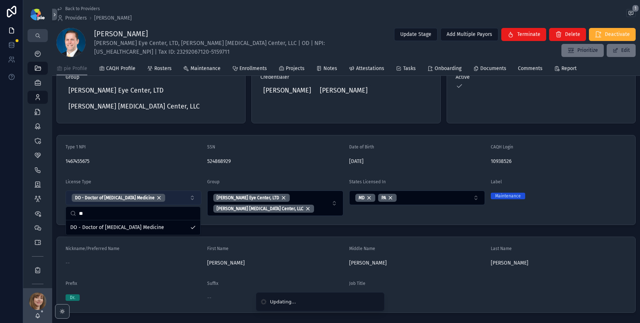
click at [221, 227] on div "Type 1 NPI 1467455675 SSN 524868929 Date of Birth 01/12/1970 CAQH Login 1093852…" at bounding box center [346, 180] width 588 height 96
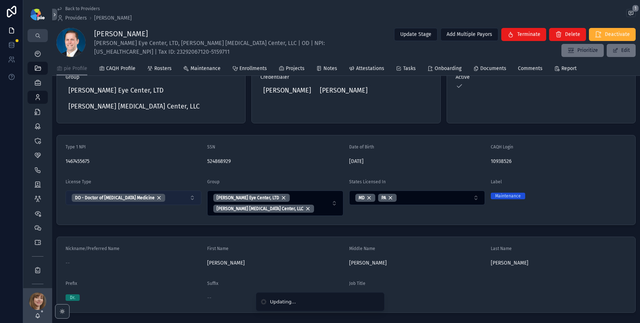
click at [221, 227] on div "Type 1 NPI 1467455675 SSN 524868929 Date of Birth 01/12/1970 CAQH Login 1093852…" at bounding box center [346, 180] width 588 height 96
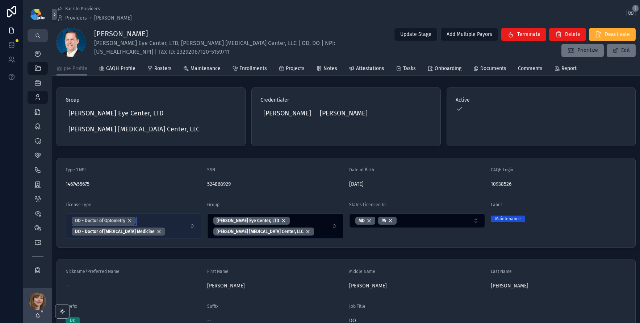
click at [128, 219] on div "OD - Doctor of Optometry" at bounding box center [104, 220] width 64 height 8
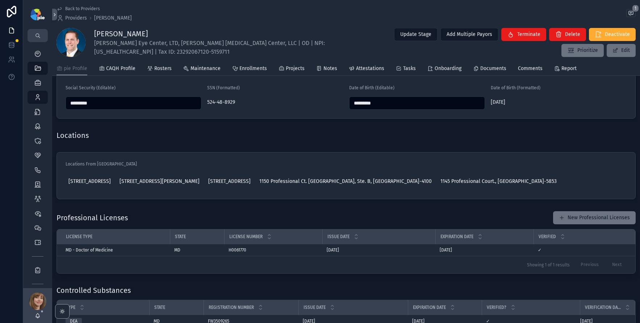
scroll to position [618, 0]
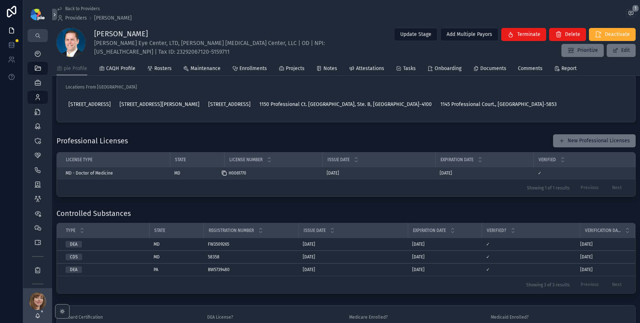
click at [228, 176] on div "scrollable content" at bounding box center [227, 173] width 12 height 6
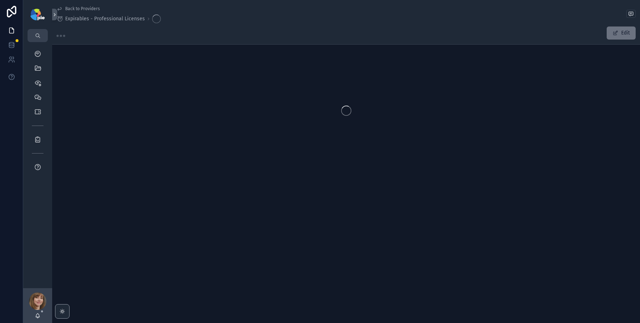
click at [79, 7] on span "Back to Providers" at bounding box center [82, 9] width 35 height 6
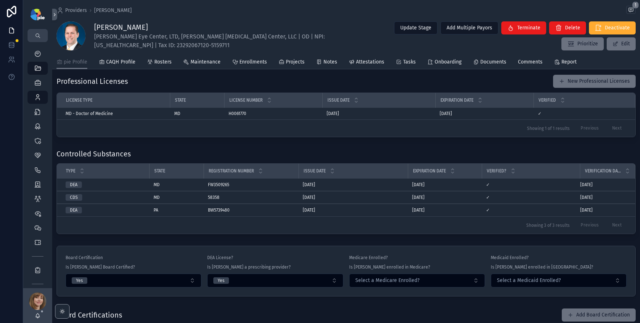
scroll to position [657, 0]
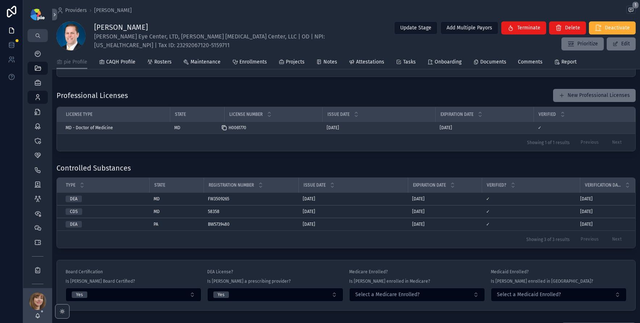
click at [225, 130] on icon "scrollable content" at bounding box center [224, 128] width 6 height 6
click at [434, 130] on icon "scrollable content" at bounding box center [436, 128] width 6 height 6
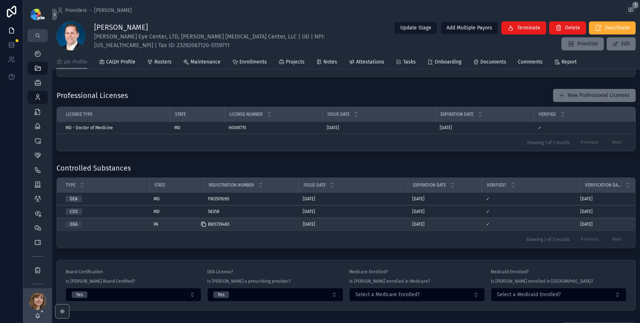
click at [204, 226] on icon "scrollable content" at bounding box center [204, 224] width 3 height 3
click at [410, 227] on icon "scrollable content" at bounding box center [408, 224] width 6 height 6
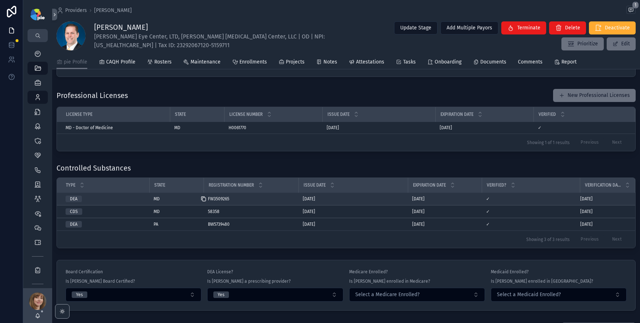
click at [203, 201] on icon "scrollable content" at bounding box center [204, 199] width 3 height 3
click at [411, 202] on div "scrollable content" at bounding box center [411, 199] width 12 height 6
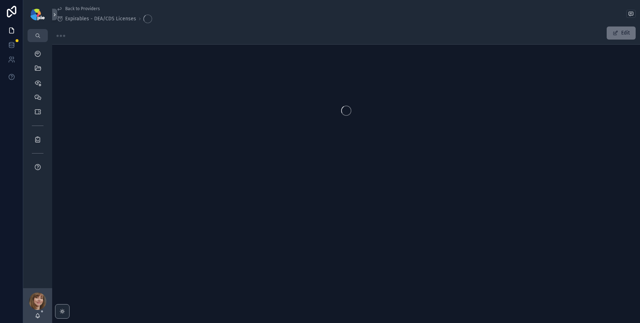
click at [77, 9] on span "Back to Providers" at bounding box center [82, 9] width 35 height 6
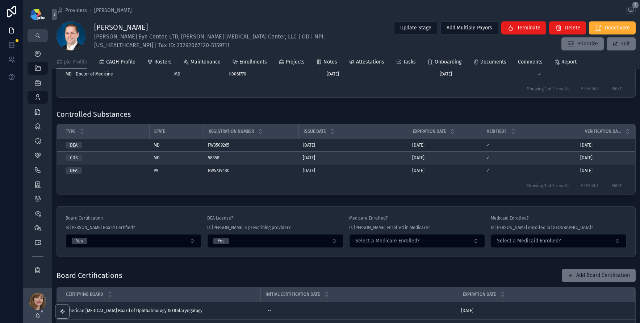
scroll to position [744, 0]
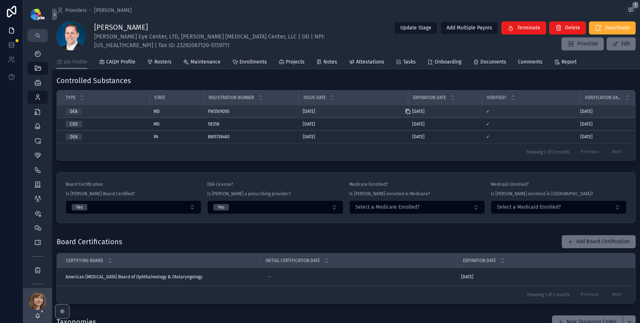
click at [409, 113] on icon "scrollable content" at bounding box center [408, 111] width 3 height 3
click at [272, 114] on div "FW3509265 FW3509265" at bounding box center [251, 111] width 86 height 6
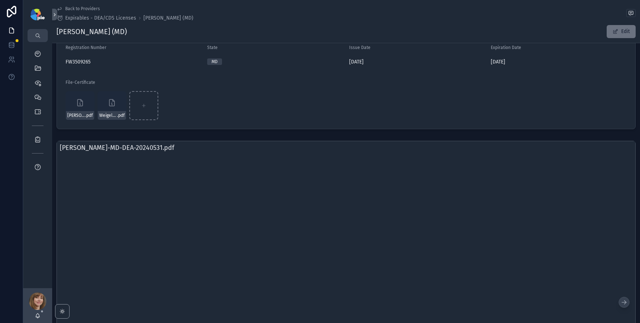
scroll to position [41, 0]
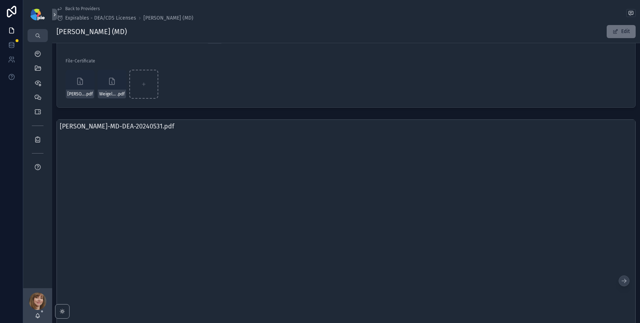
click at [78, 8] on span "Back to Providers" at bounding box center [82, 9] width 35 height 6
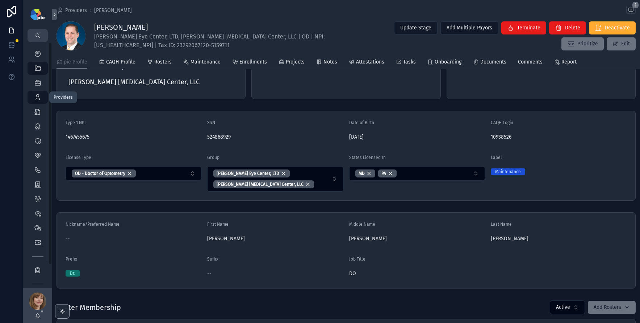
click at [41, 96] on icon "scrollable content" at bounding box center [37, 97] width 7 height 7
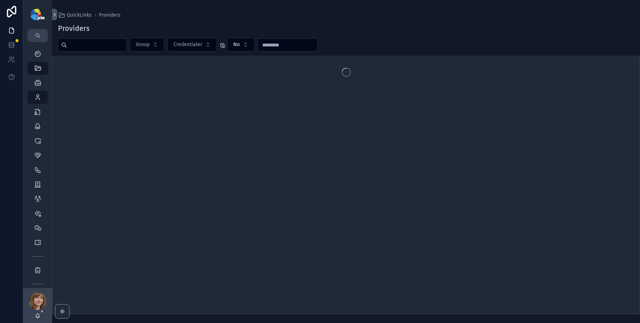
click at [80, 45] on input "scrollable content" at bounding box center [96, 45] width 59 height 10
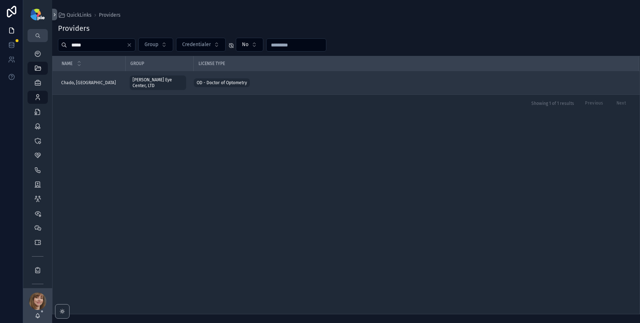
type input "*****"
click at [77, 80] on span "Chado, Sydney" at bounding box center [88, 83] width 55 height 6
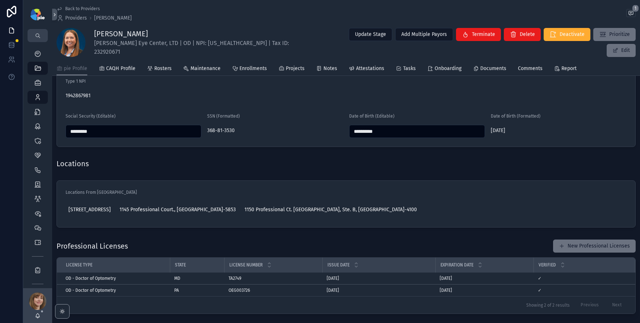
scroll to position [451, 0]
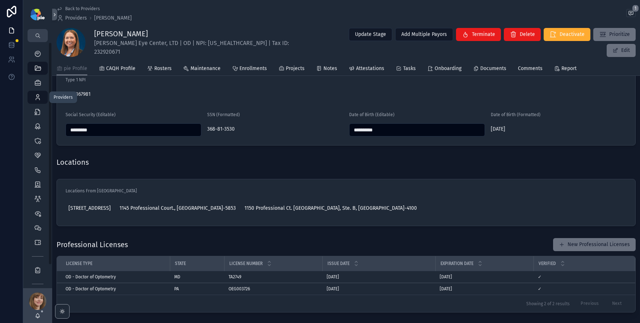
click at [40, 95] on icon "scrollable content" at bounding box center [37, 97] width 7 height 7
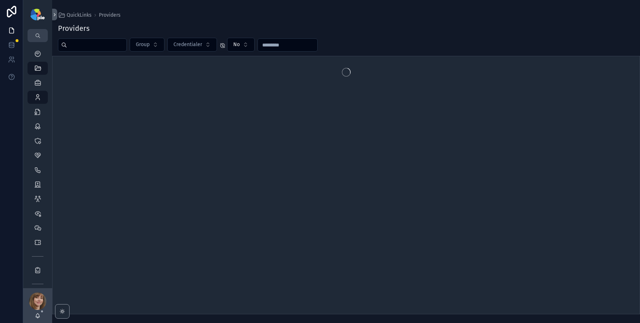
click at [82, 46] on input "scrollable content" at bounding box center [96, 45] width 59 height 10
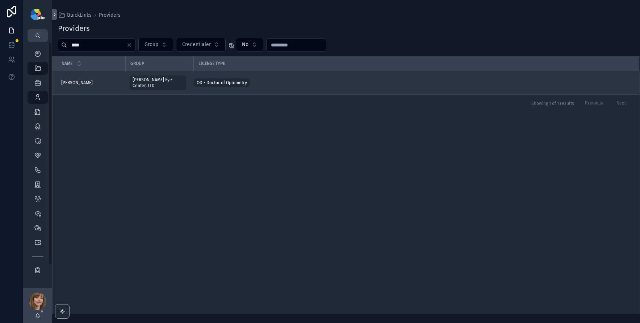
type input "****"
click at [78, 80] on span "Gardner, Reid" at bounding box center [77, 83] width 32 height 6
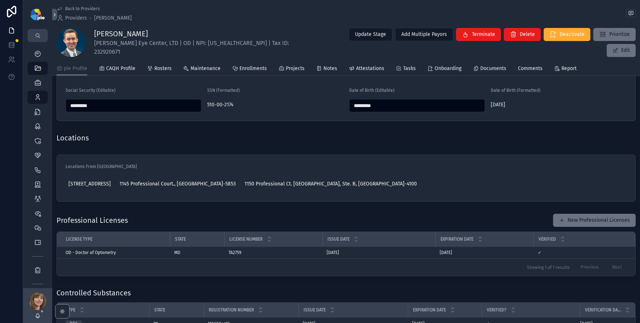
scroll to position [519, 0]
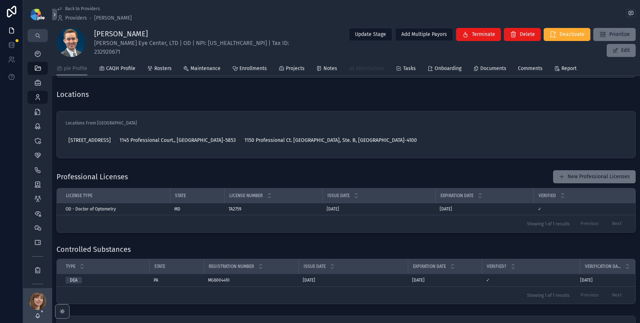
click at [373, 68] on span "Attestations" at bounding box center [370, 68] width 28 height 7
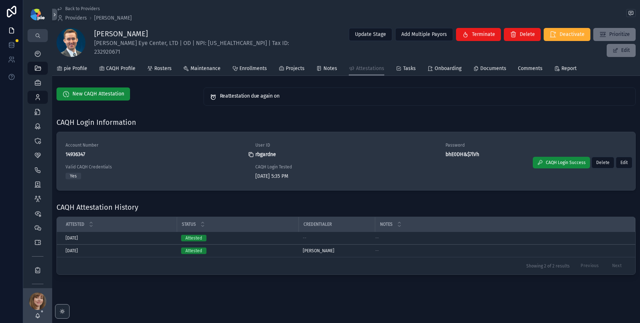
click at [251, 153] on icon "scrollable content" at bounding box center [251, 154] width 6 height 6
click at [439, 153] on icon "scrollable content" at bounding box center [442, 154] width 6 height 6
click at [439, 154] on icon "scrollable content" at bounding box center [442, 154] width 6 height 6
click at [450, 162] on div "Account Number 14936347 User ID rbgardne Password bhE0DH&$7lVh Valid CAQH Crede…" at bounding box center [346, 161] width 561 height 38
click at [440, 153] on icon "scrollable content" at bounding box center [442, 154] width 6 height 6
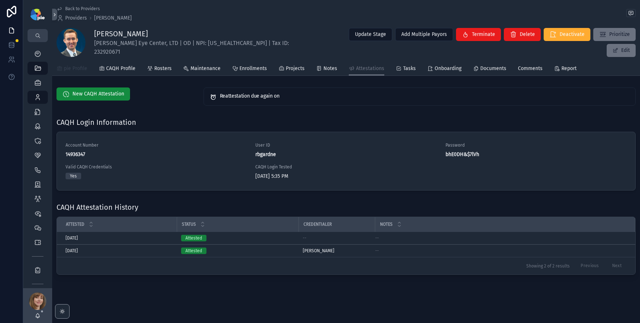
click at [77, 67] on span "pie Profile" at bounding box center [76, 68] width 24 height 7
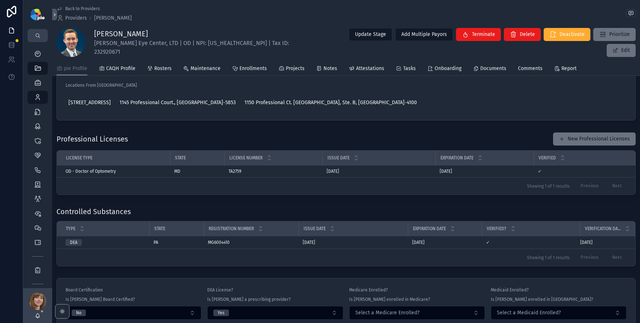
scroll to position [547, 0]
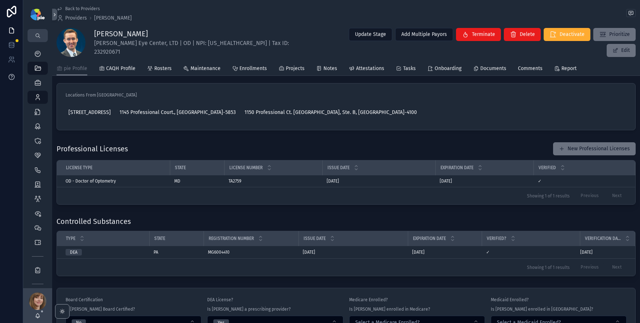
click at [4, 69] on button at bounding box center [11, 77] width 23 height 20
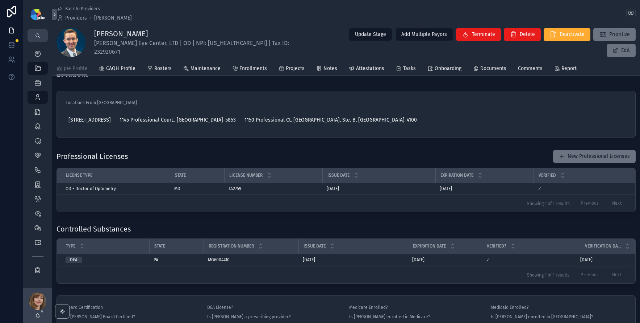
scroll to position [535, 0]
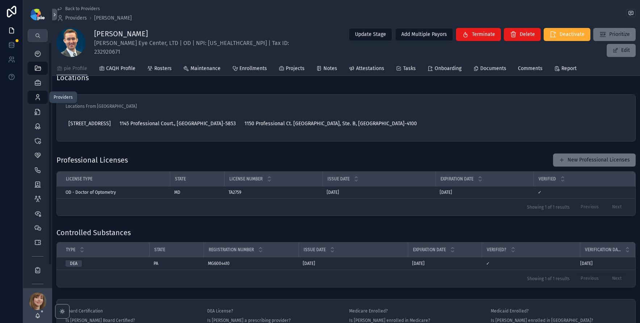
click at [40, 94] on icon "scrollable content" at bounding box center [37, 97] width 7 height 7
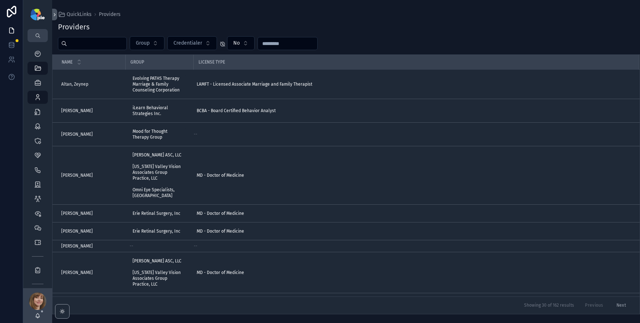
click at [80, 46] on input "scrollable content" at bounding box center [96, 43] width 59 height 10
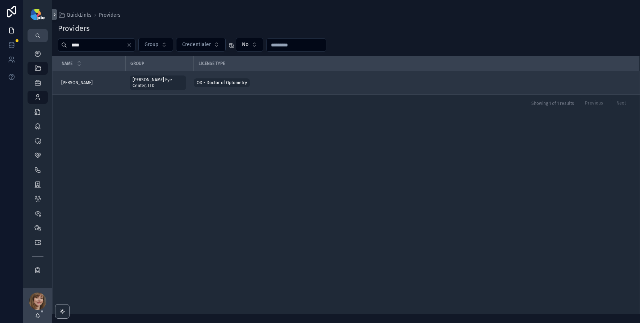
type input "****"
click at [115, 80] on div "[PERSON_NAME] [PERSON_NAME]" at bounding box center [91, 83] width 60 height 6
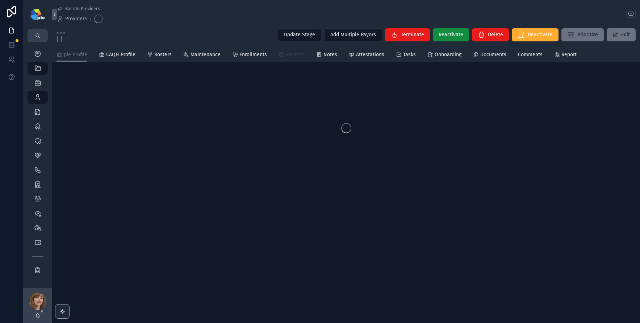
click at [294, 57] on span "Projects" at bounding box center [295, 54] width 19 height 7
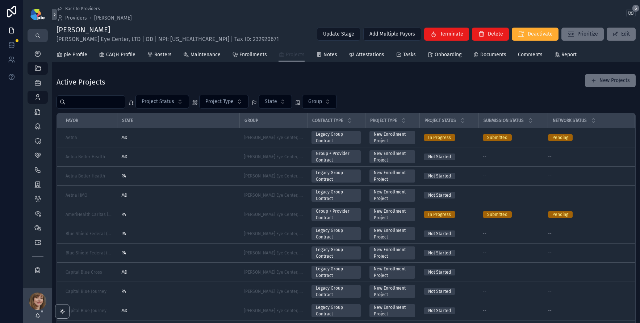
click at [294, 57] on span "Projects" at bounding box center [295, 54] width 19 height 7
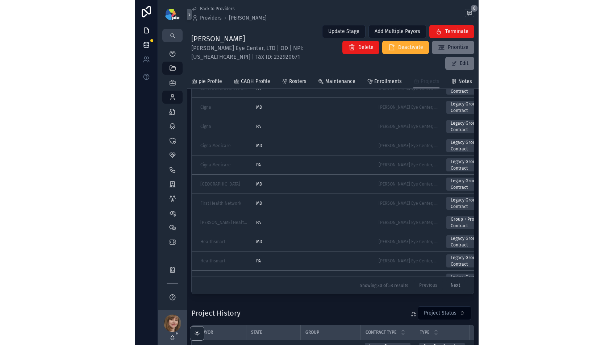
scroll to position [120, 0]
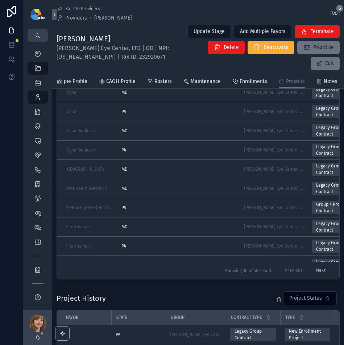
drag, startPoint x: 1, startPoint y: 120, endPoint x: -6, endPoint y: 121, distance: 7.3
click at [0, 121] on html "My Dashboard QuickLinks Projects 4,141 Providers 299 Enrollments 3,468 Contract…" at bounding box center [172, 172] width 344 height 345
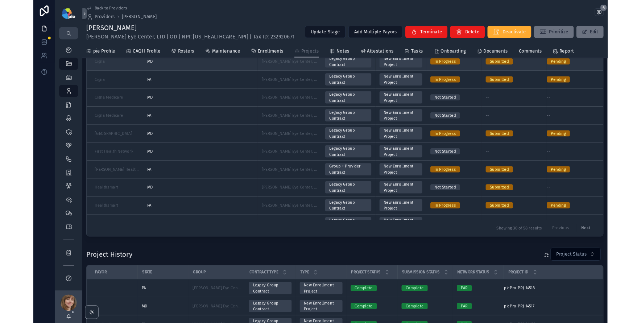
scroll to position [105, 0]
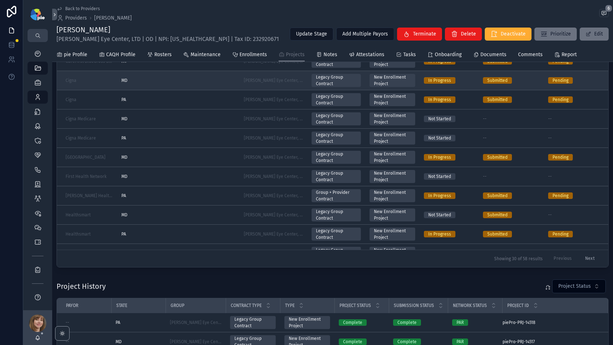
click at [436, 88] on td "In Progress" at bounding box center [449, 80] width 59 height 19
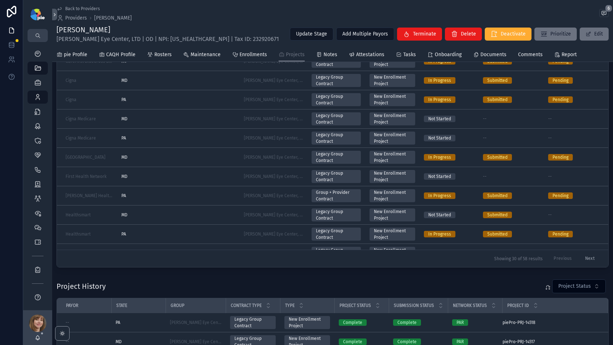
click at [244, 24] on div "Back to Providers Providers Tiffany Frey 6 Tiffany Frey Ludwick Eye Center, LTD…" at bounding box center [333, 24] width 552 height 48
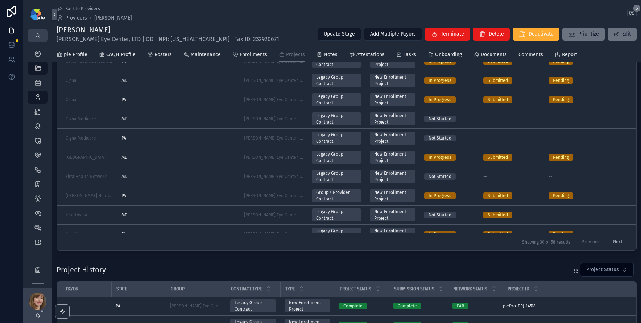
click at [175, 23] on div "Back to Providers Providers Tiffany Frey 6 Tiffany Frey Ludwick Eye Center, LTD…" at bounding box center [347, 24] width 580 height 48
click at [31, 97] on link "Providers 299" at bounding box center [38, 97] width 20 height 13
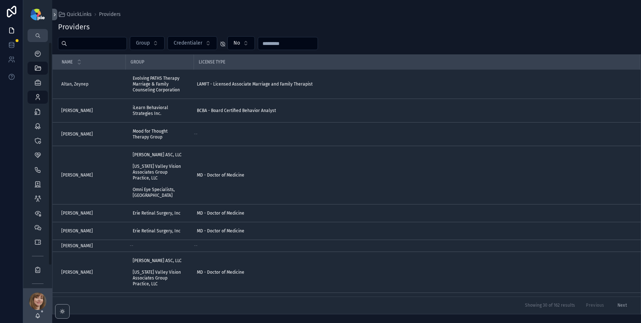
click at [80, 45] on input "scrollable content" at bounding box center [96, 43] width 59 height 10
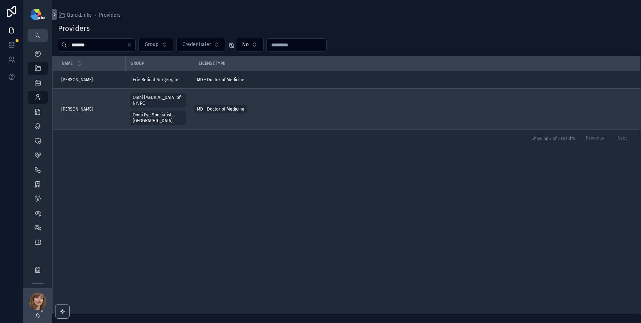
type input "*******"
click at [89, 107] on span "Grayson, Douglas" at bounding box center [77, 109] width 32 height 6
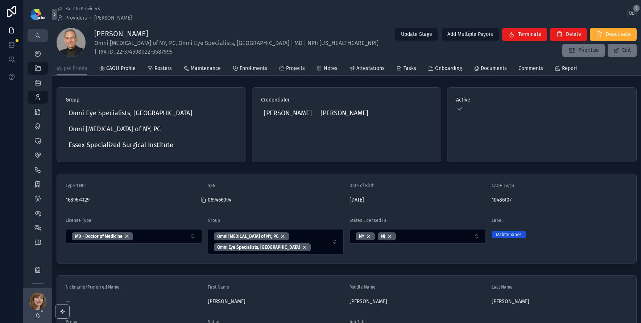
click at [203, 197] on icon "scrollable content" at bounding box center [203, 200] width 6 height 6
click at [202, 199] on icon "scrollable content" at bounding box center [203, 200] width 3 height 3
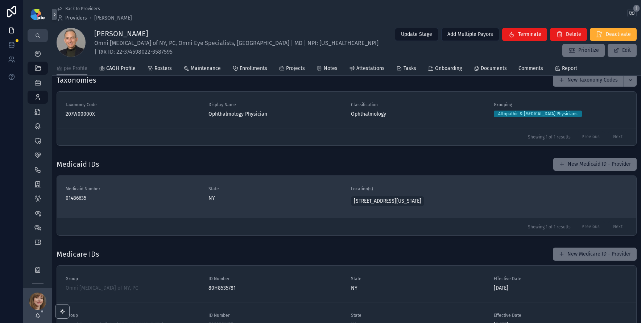
scroll to position [1071, 0]
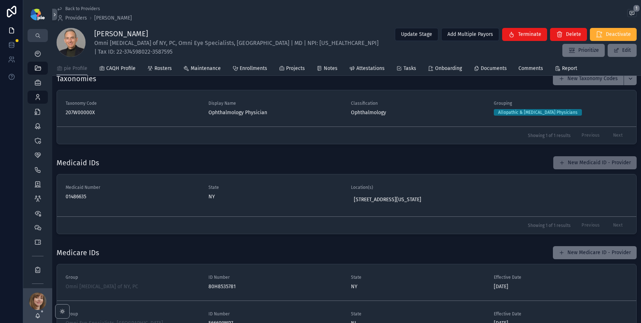
click at [573, 166] on button "New Medicaid ID - Provider" at bounding box center [594, 162] width 83 height 13
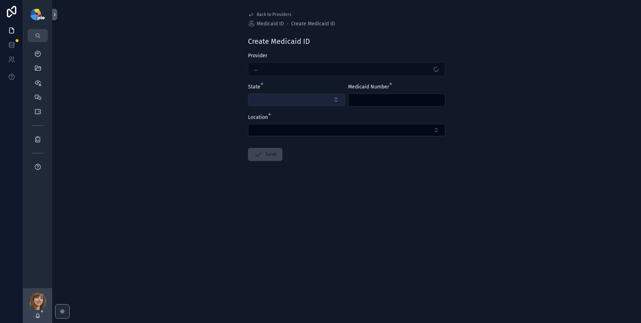
click at [282, 97] on button "Select Button" at bounding box center [296, 100] width 97 height 12
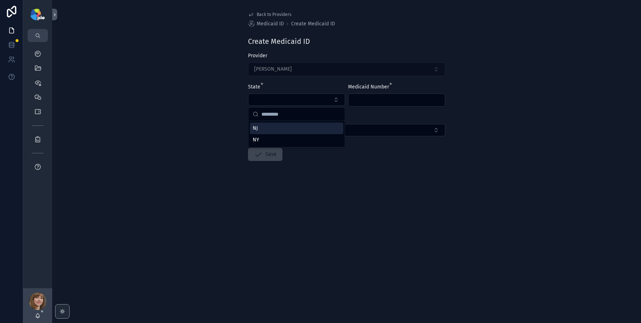
click at [272, 129] on div "NJ" at bounding box center [297, 129] width 94 height 12
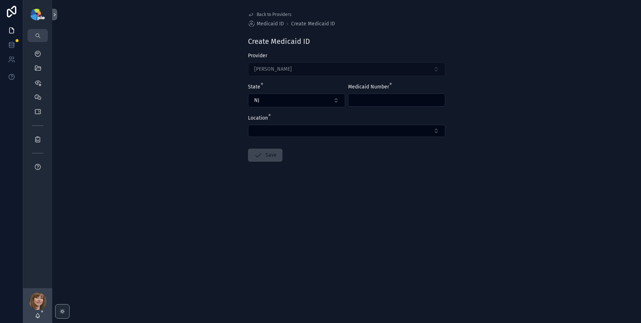
click at [356, 99] on input "scrollable content" at bounding box center [396, 100] width 96 height 10
paste input "*******"
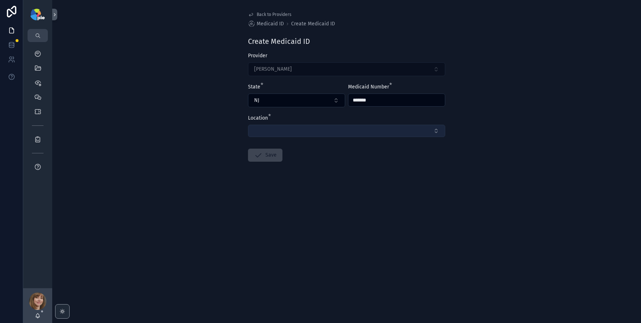
type input "*******"
click at [336, 126] on button "Select Button" at bounding box center [346, 131] width 197 height 12
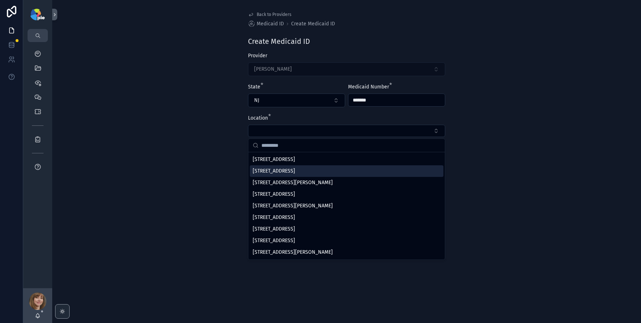
click at [291, 175] on div "[STREET_ADDRESS]" at bounding box center [347, 171] width 194 height 12
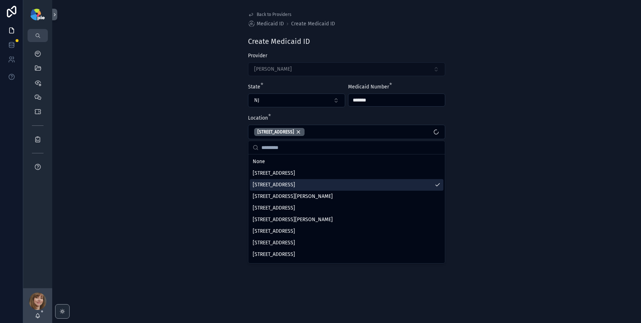
click at [207, 188] on div "Back to Providers Medicaid ID Create Medicaid ID Create Medicaid ID Provider Gr…" at bounding box center [346, 161] width 589 height 323
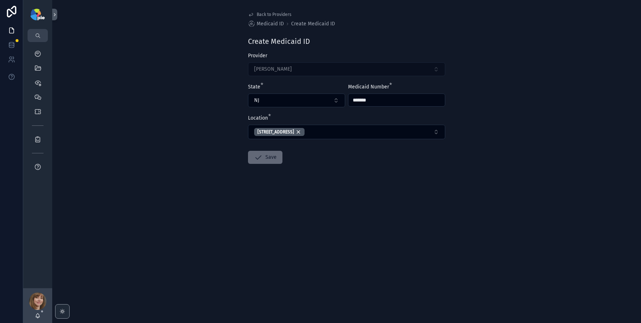
click at [256, 153] on icon "scrollable content" at bounding box center [258, 157] width 9 height 9
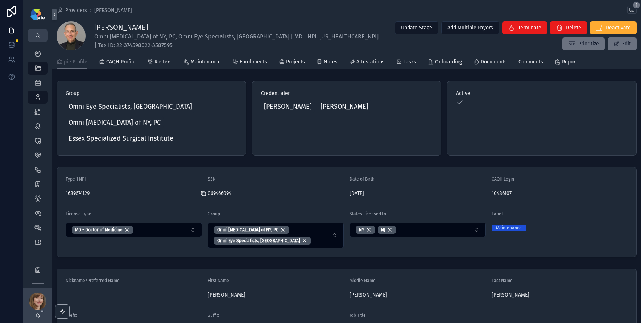
click at [203, 191] on icon "scrollable content" at bounding box center [203, 194] width 6 height 6
click at [38, 98] on icon "scrollable content" at bounding box center [37, 97] width 7 height 7
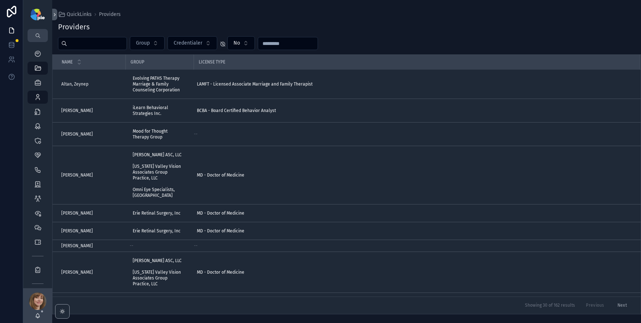
click at [81, 45] on input "scrollable content" at bounding box center [96, 43] width 59 height 10
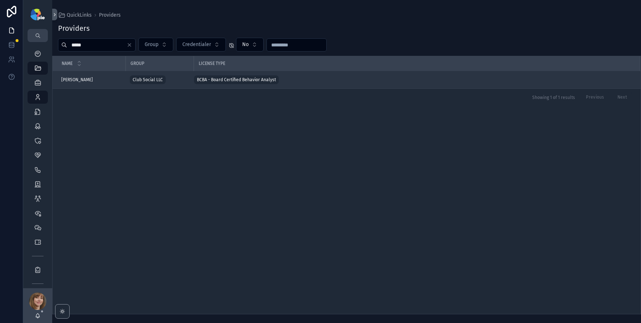
type input "*****"
click at [82, 79] on div "[PERSON_NAME] [PERSON_NAME]" at bounding box center [91, 80] width 60 height 6
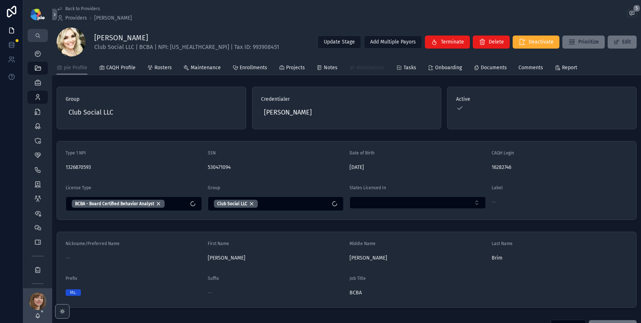
click at [360, 67] on span "Attestations" at bounding box center [370, 67] width 28 height 7
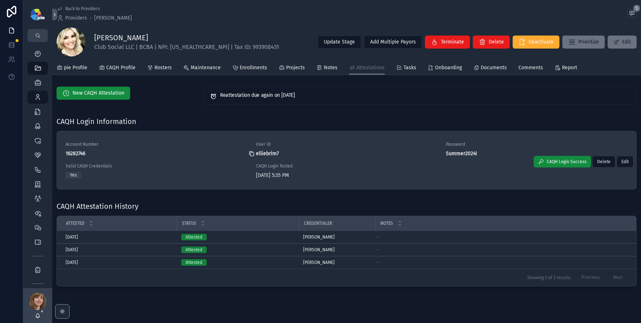
click at [251, 153] on icon "scrollable content" at bounding box center [252, 154] width 6 height 6
click at [439, 153] on icon "scrollable content" at bounding box center [442, 154] width 6 height 6
click at [249, 154] on icon "scrollable content" at bounding box center [252, 154] width 6 height 6
click at [439, 154] on icon "scrollable content" at bounding box center [442, 154] width 6 height 6
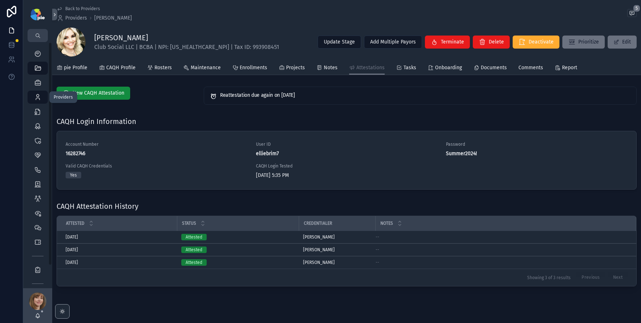
click at [36, 97] on icon "scrollable content" at bounding box center [37, 97] width 7 height 7
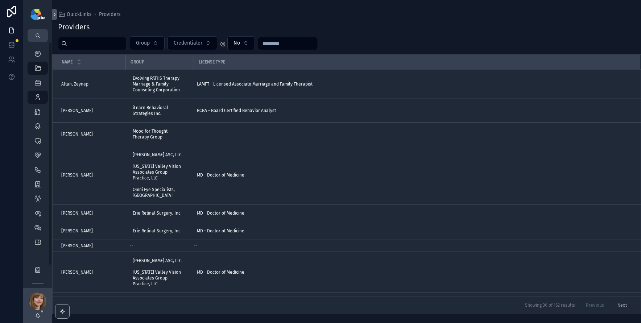
click at [91, 42] on input "scrollable content" at bounding box center [96, 43] width 59 height 10
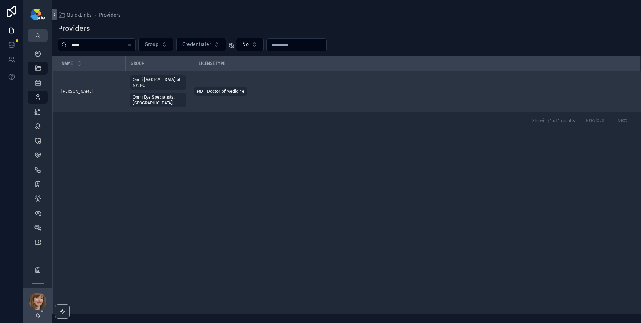
type input "****"
click at [87, 88] on span "Grayson, Douglas" at bounding box center [77, 91] width 32 height 6
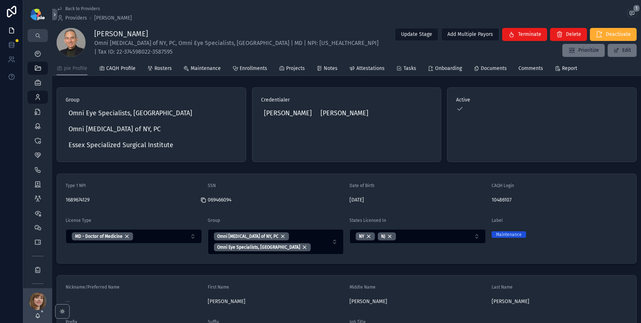
click at [202, 199] on icon "scrollable content" at bounding box center [203, 200] width 3 height 3
click at [202, 197] on icon "scrollable content" at bounding box center [203, 200] width 6 height 6
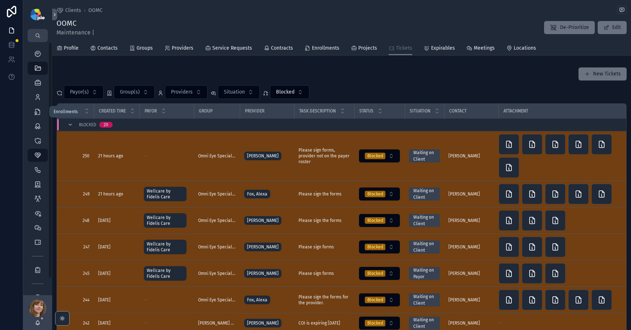
click at [41, 90] on div "Providers 296" at bounding box center [37, 97] width 29 height 14
click at [41, 98] on icon "scrollable content" at bounding box center [37, 97] width 7 height 7
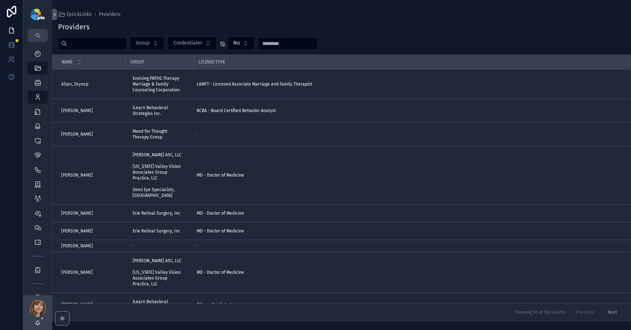
click at [107, 44] on input "scrollable content" at bounding box center [96, 43] width 59 height 10
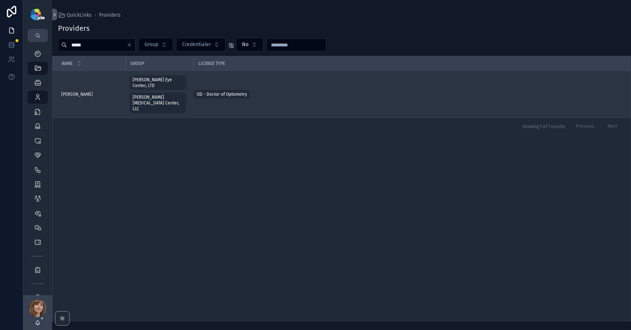
type input "*****"
click at [90, 91] on div "[PERSON_NAME] [PERSON_NAME]" at bounding box center [91, 94] width 60 height 6
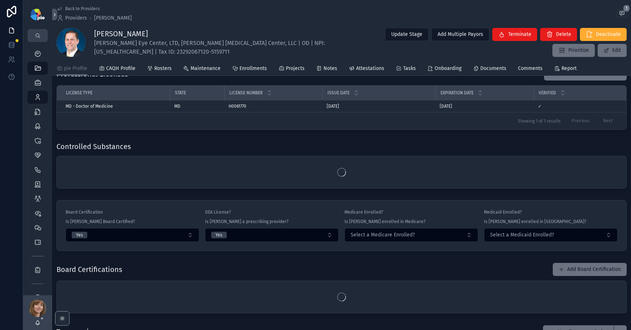
scroll to position [684, 0]
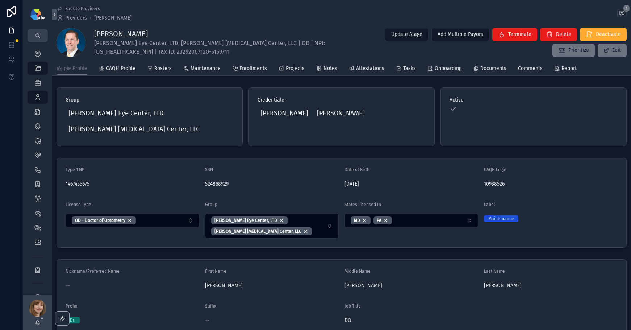
scroll to position [684, 0]
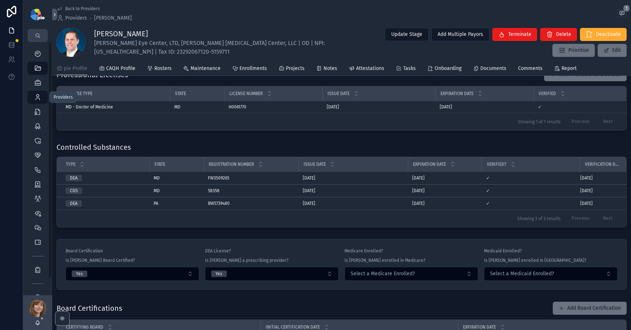
click at [42, 99] on div "Providers 295" at bounding box center [38, 97] width 12 height 12
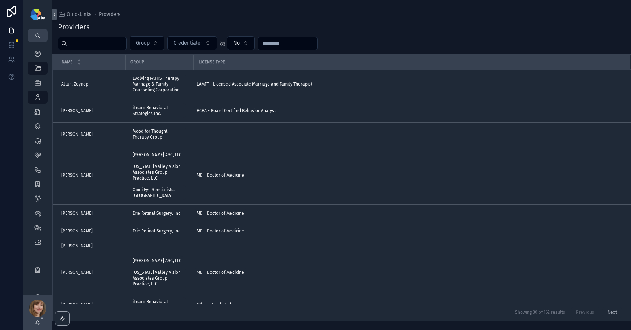
click at [116, 47] on input "scrollable content" at bounding box center [96, 43] width 59 height 10
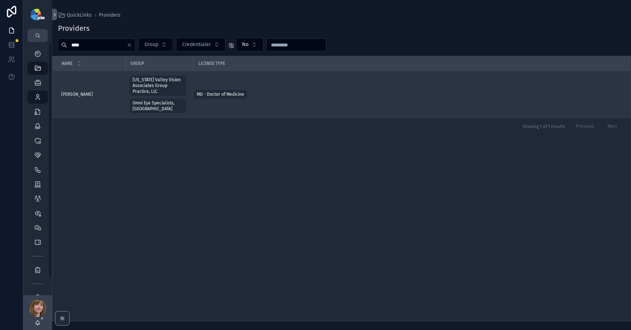
type input "****"
click at [91, 91] on span "[PERSON_NAME]" at bounding box center [77, 94] width 32 height 6
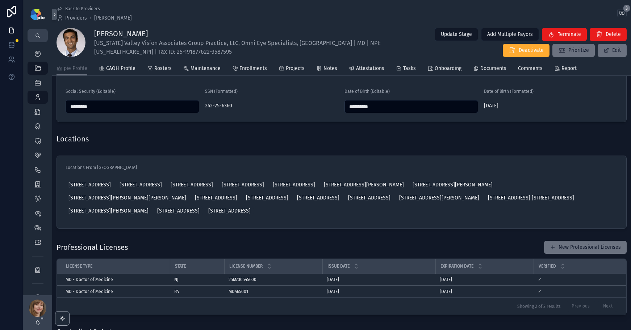
scroll to position [607, 0]
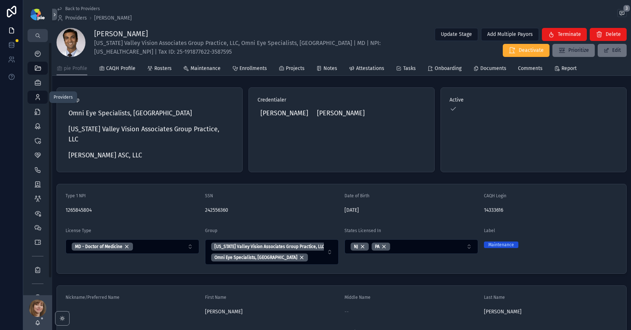
click at [37, 94] on icon "scrollable content" at bounding box center [37, 97] width 7 height 7
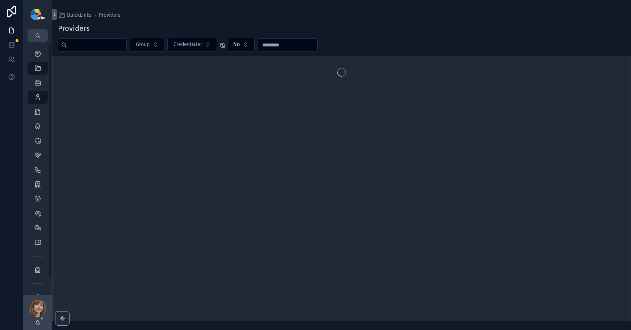
click at [78, 44] on input "scrollable content" at bounding box center [96, 45] width 59 height 10
type input "****"
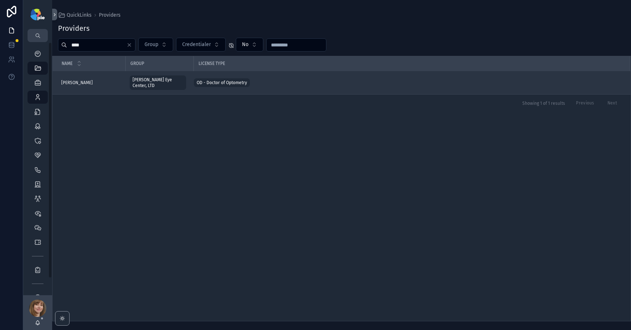
click at [75, 80] on span "[PERSON_NAME]" at bounding box center [77, 83] width 32 height 6
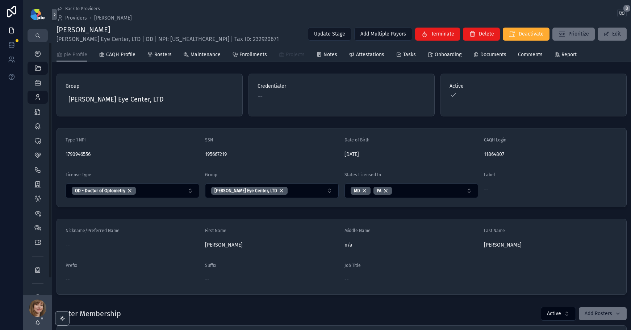
click at [279, 53] on icon "scrollable content" at bounding box center [282, 55] width 6 height 6
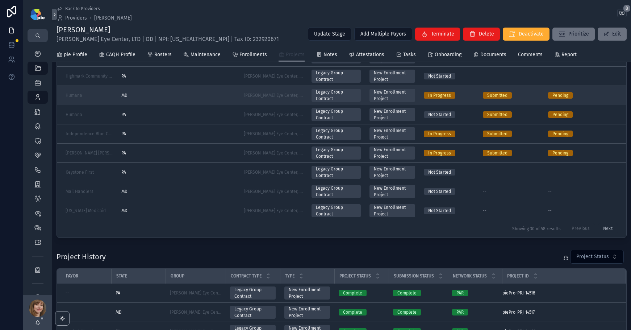
scroll to position [211, 0]
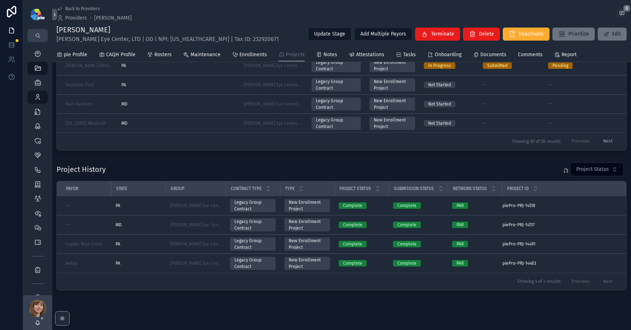
click at [599, 140] on button "Next" at bounding box center [608, 141] width 20 height 11
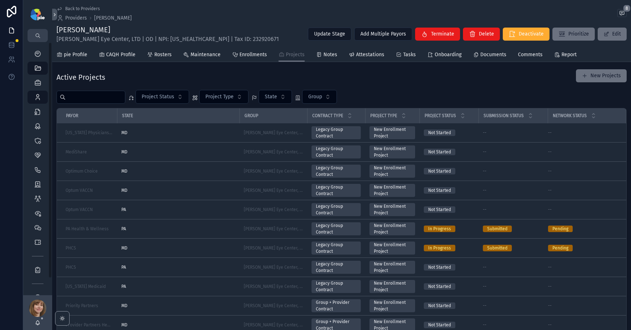
scroll to position [211, 0]
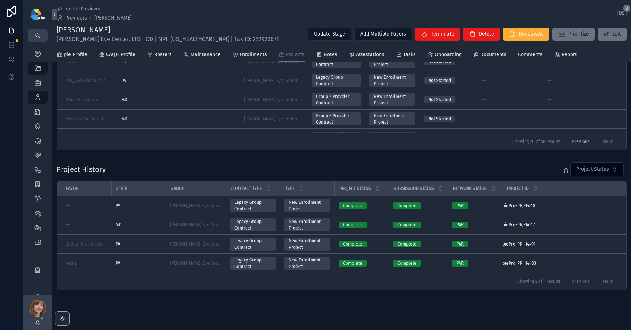
click at [148, 165] on div "Project History Project Status" at bounding box center [342, 169] width 570 height 14
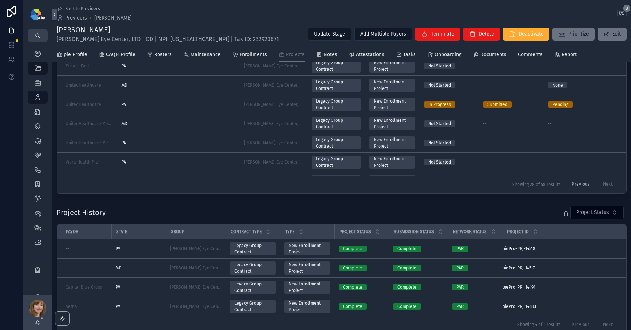
scroll to position [191, 0]
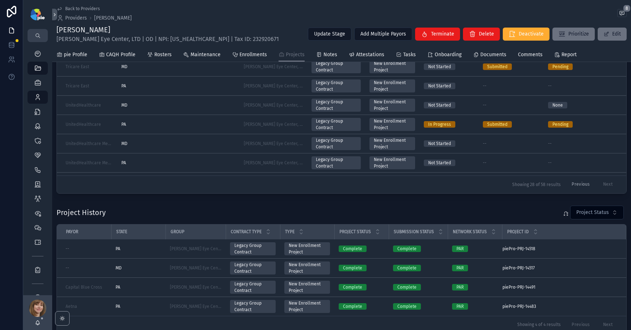
click at [579, 182] on button "Previous" at bounding box center [581, 184] width 28 height 11
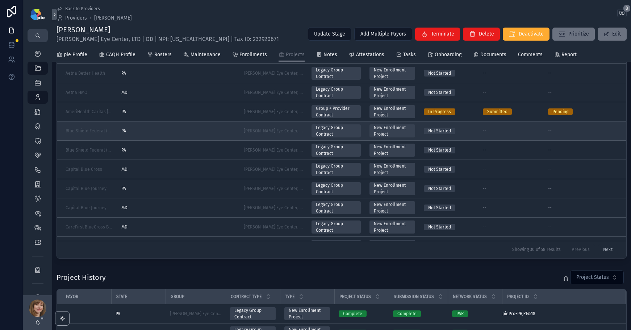
scroll to position [50, 0]
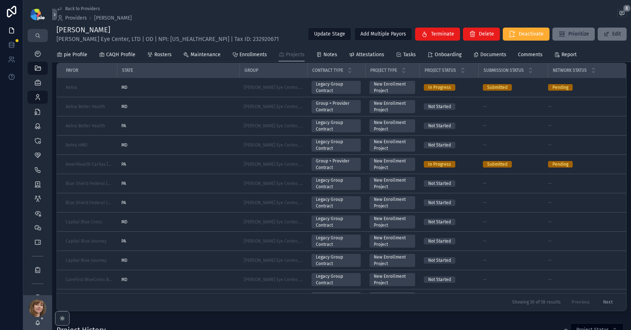
click at [601, 301] on button "Next" at bounding box center [608, 301] width 20 height 11
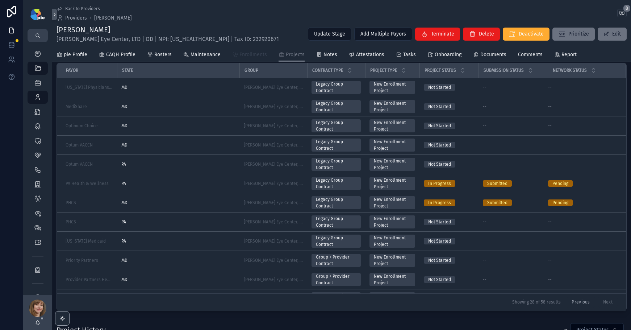
click at [245, 52] on span "Enrollments" at bounding box center [254, 54] width 28 height 7
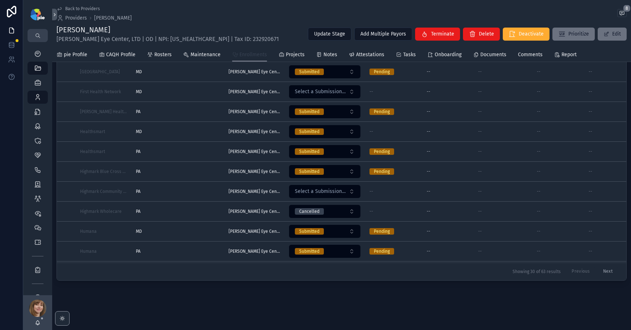
scroll to position [386, 0]
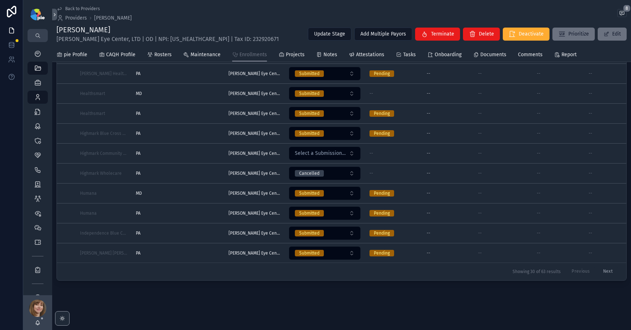
click at [604, 266] on button "Next" at bounding box center [608, 271] width 20 height 11
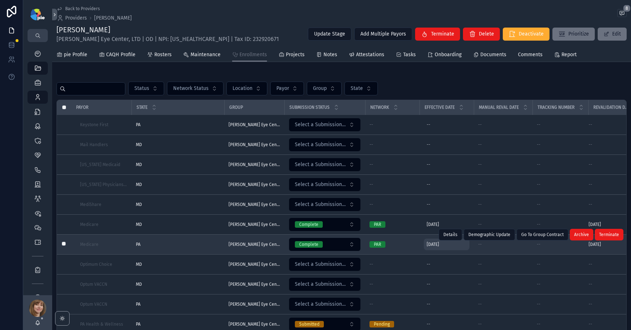
click at [432, 242] on span "8/1/2025" at bounding box center [433, 244] width 12 height 6
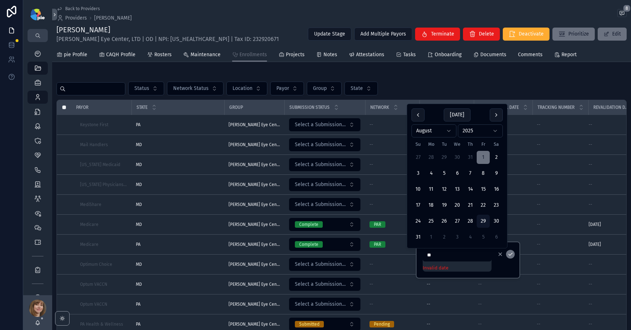
type input "*"
click at [497, 254] on button "scrollable content" at bounding box center [500, 254] width 9 height 9
type input "********"
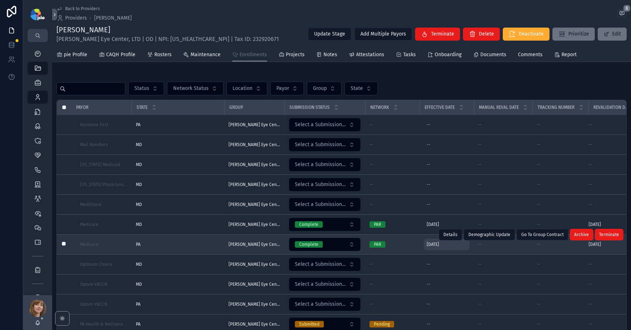
click at [430, 246] on span "8/1/2025" at bounding box center [433, 244] width 12 height 6
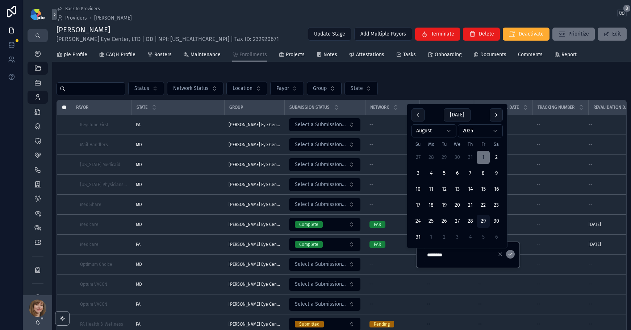
click at [498, 254] on icon "scrollable content" at bounding box center [501, 254] width 6 height 6
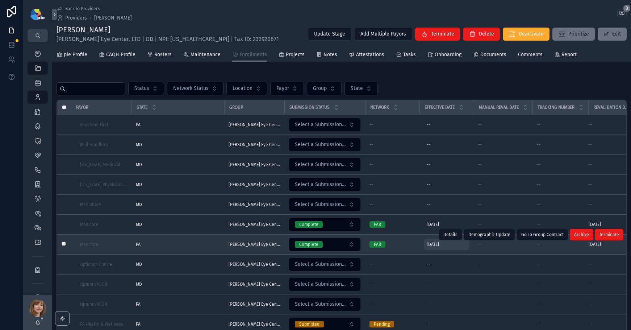
click at [439, 245] on div "8/1/2025 8/1/2025" at bounding box center [447, 244] width 46 height 12
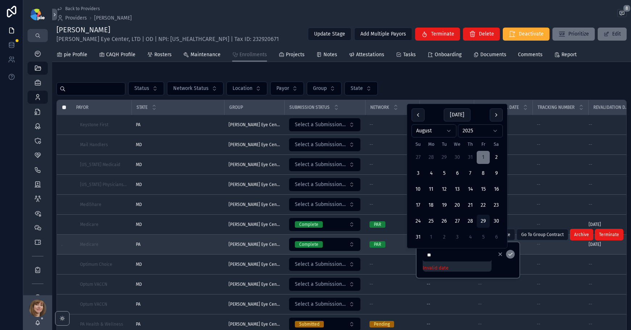
type input "*"
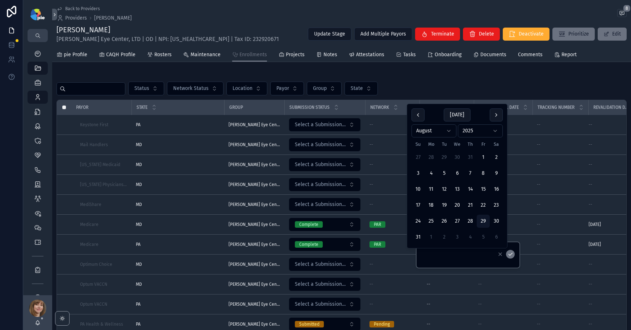
click at [498, 254] on icon "scrollable content" at bounding box center [501, 254] width 6 height 6
type input "********"
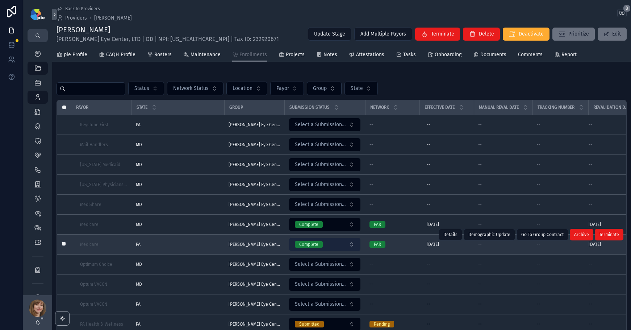
click at [339, 244] on button "Complete" at bounding box center [324, 244] width 71 height 13
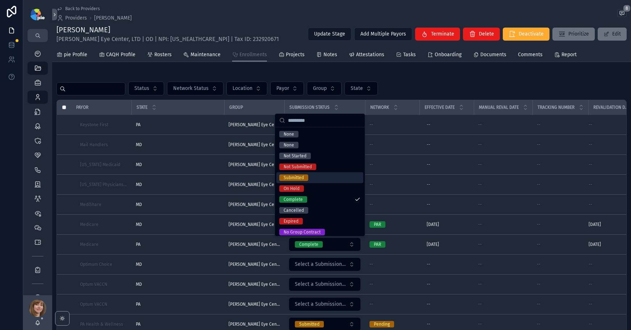
click at [318, 175] on div "Submitted" at bounding box center [320, 177] width 87 height 11
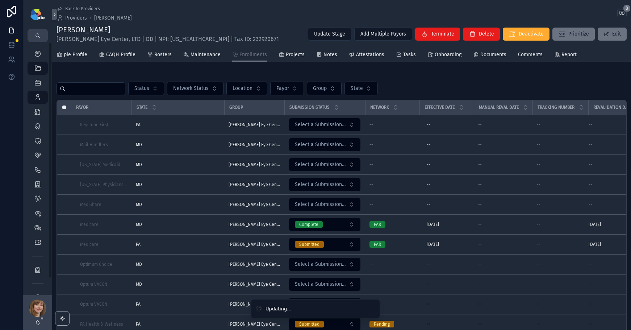
click at [11, 183] on div at bounding box center [11, 165] width 23 height 330
click at [39, 96] on icon "scrollable content" at bounding box center [37, 97] width 7 height 7
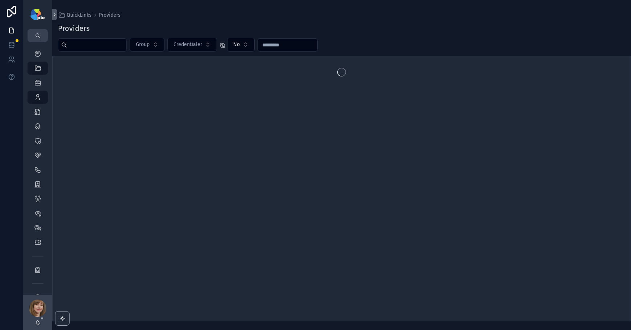
click at [109, 46] on input "scrollable content" at bounding box center [96, 45] width 59 height 10
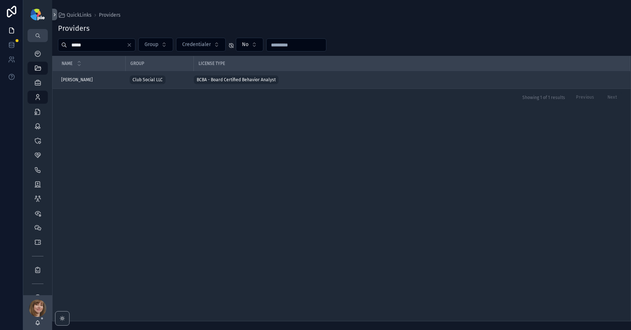
type input "*****"
click at [79, 78] on span "[PERSON_NAME]" at bounding box center [77, 80] width 32 height 6
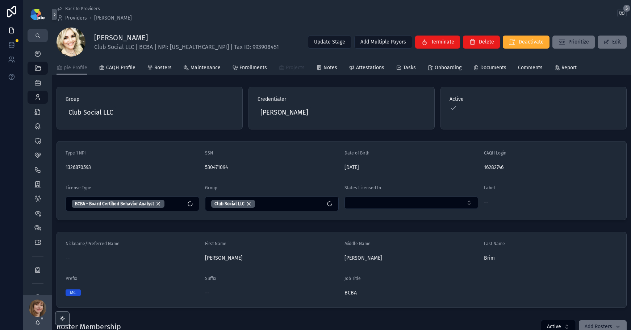
click at [286, 69] on span "Projects" at bounding box center [295, 67] width 19 height 7
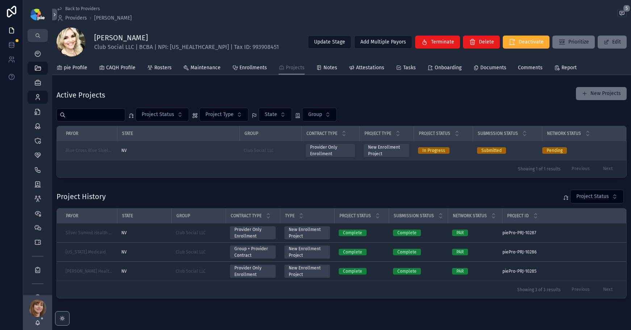
click at [224, 150] on div "NV" at bounding box center [178, 151] width 114 height 6
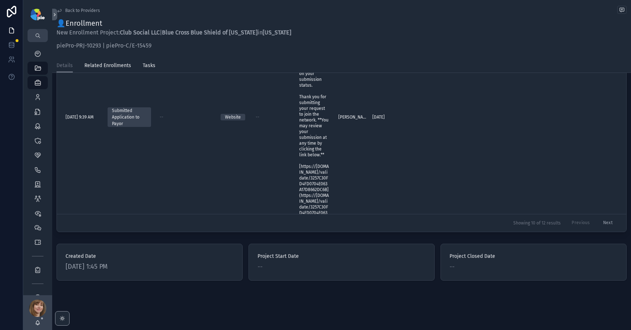
scroll to position [669, 0]
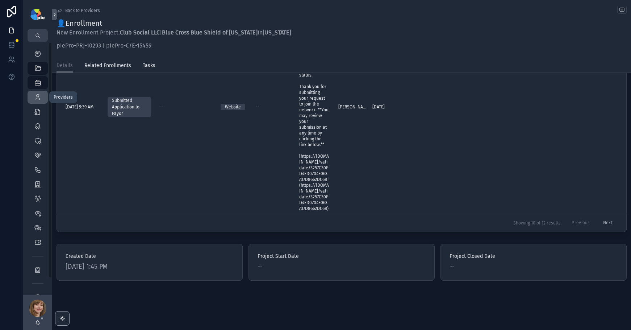
click at [37, 95] on icon "scrollable content" at bounding box center [37, 97] width 7 height 7
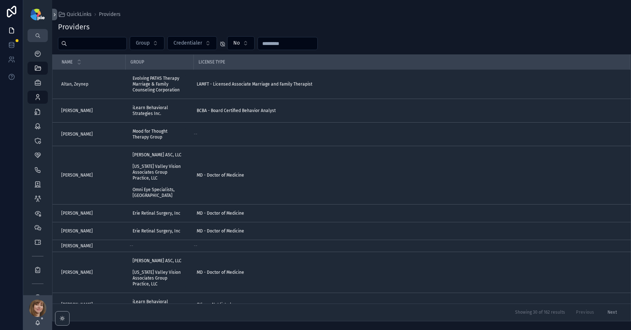
click at [95, 45] on input "scrollable content" at bounding box center [96, 43] width 59 height 10
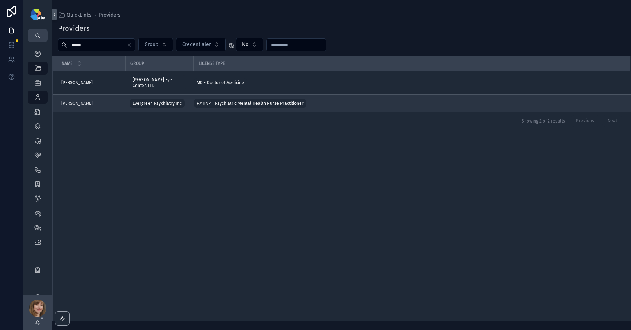
type input "*****"
click at [82, 100] on span "Lindley, David" at bounding box center [77, 103] width 32 height 6
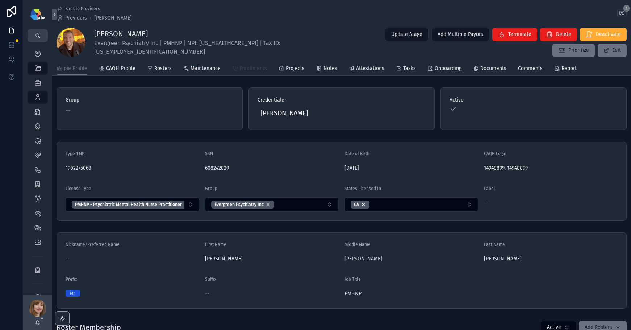
click at [252, 70] on span "Enrollments" at bounding box center [254, 68] width 28 height 7
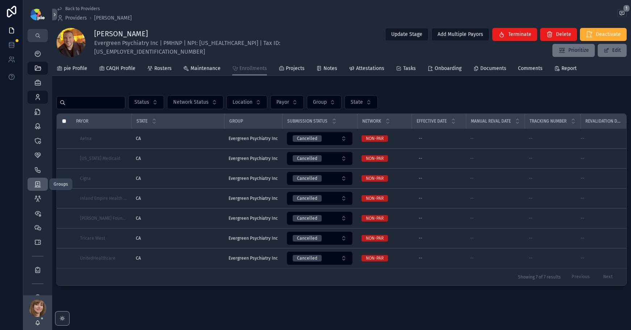
click at [35, 188] on div "Groups 51" at bounding box center [38, 184] width 12 height 12
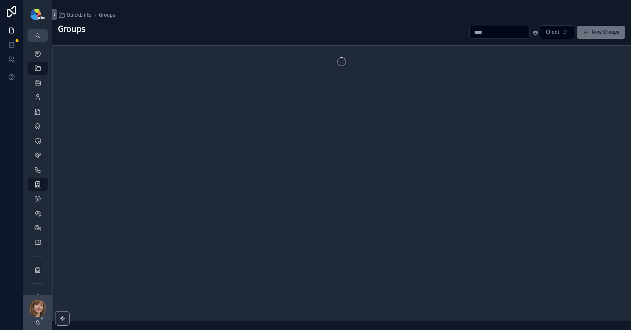
click at [484, 36] on input "scrollable content" at bounding box center [499, 32] width 59 height 10
type input "*"
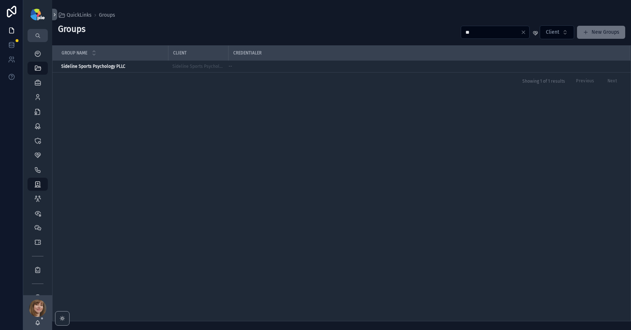
type input "*"
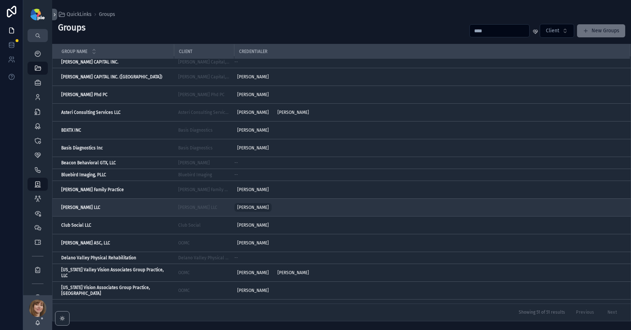
scroll to position [4, 0]
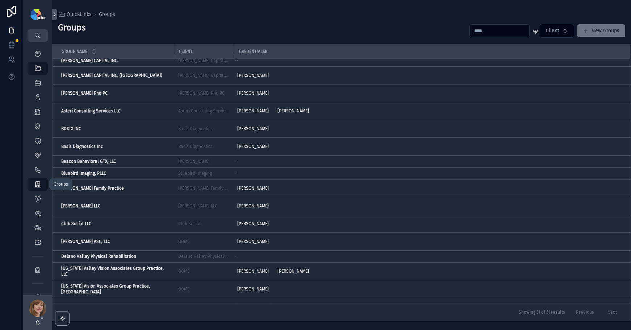
click at [36, 184] on icon "scrollable content" at bounding box center [37, 183] width 7 height 7
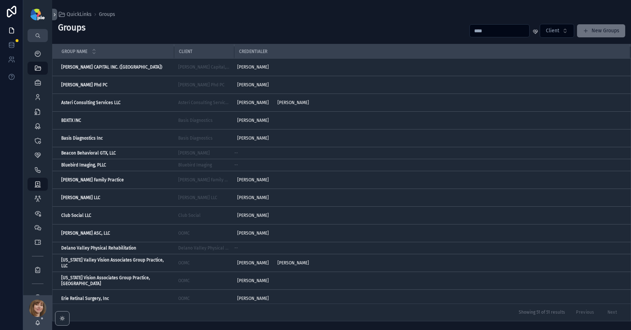
scroll to position [0, 0]
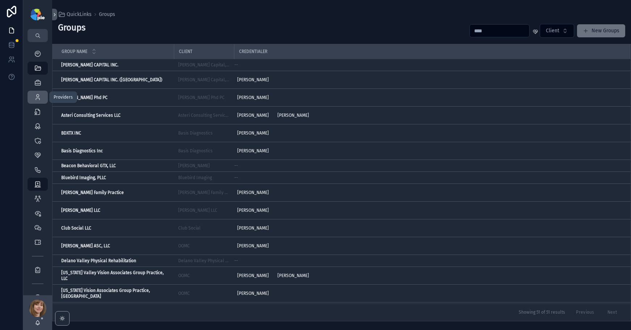
click at [37, 98] on icon "scrollable content" at bounding box center [37, 97] width 7 height 7
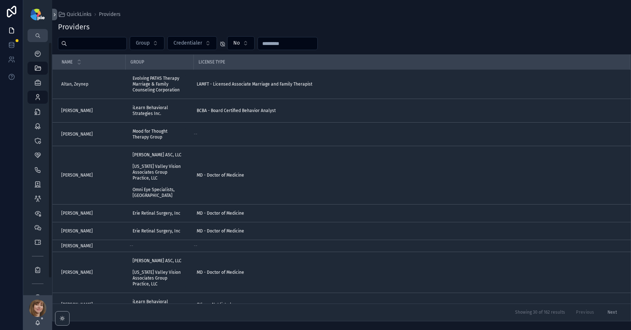
click at [109, 46] on input "scrollable content" at bounding box center [96, 43] width 59 height 10
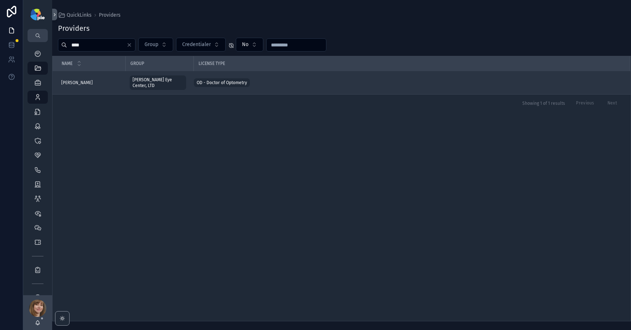
type input "****"
click at [78, 72] on td "Frey, Tiffany Frey, Tiffany" at bounding box center [89, 83] width 73 height 24
click at [79, 76] on td "Frey, Tiffany Frey, Tiffany" at bounding box center [89, 83] width 73 height 24
click at [82, 81] on span "Frey, Tiffany" at bounding box center [77, 83] width 32 height 6
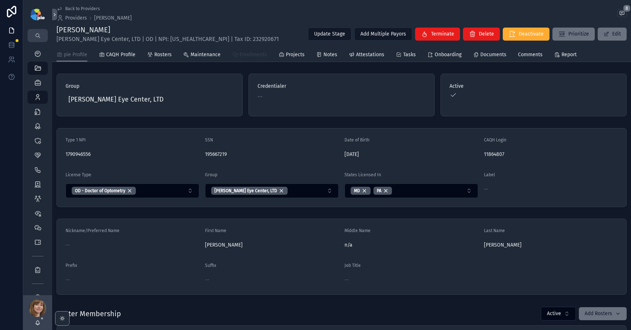
click at [247, 55] on span "Enrollments" at bounding box center [254, 54] width 28 height 7
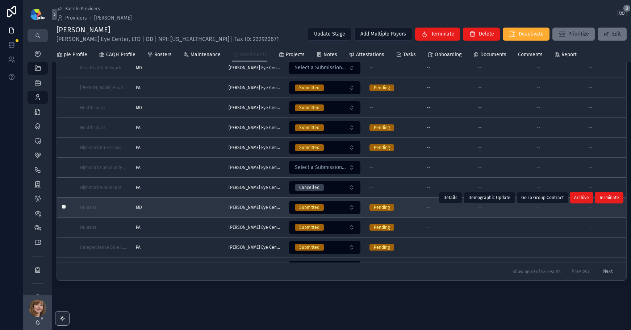
scroll to position [386, 0]
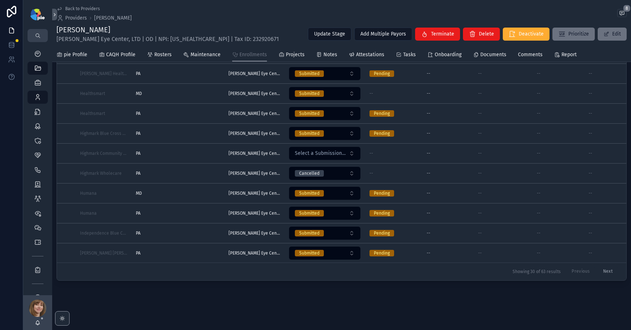
click at [601, 266] on button "Next" at bounding box center [608, 271] width 20 height 11
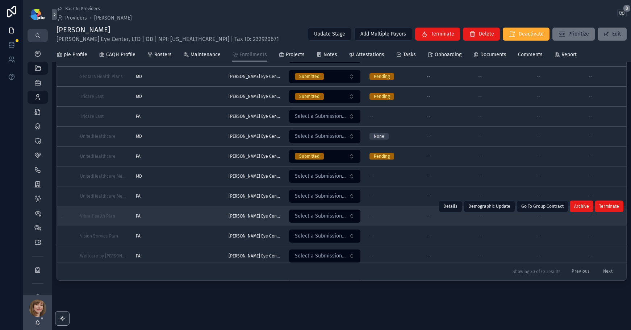
scroll to position [358, 0]
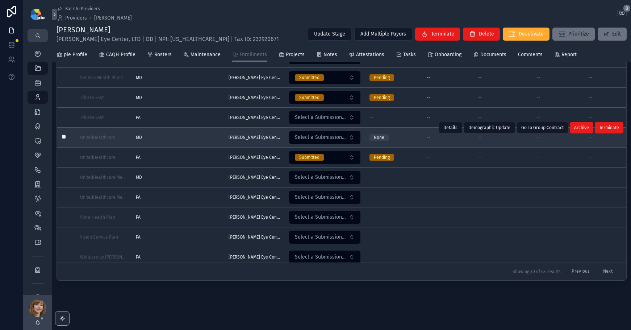
click at [197, 136] on div "MD MD" at bounding box center [178, 137] width 84 height 6
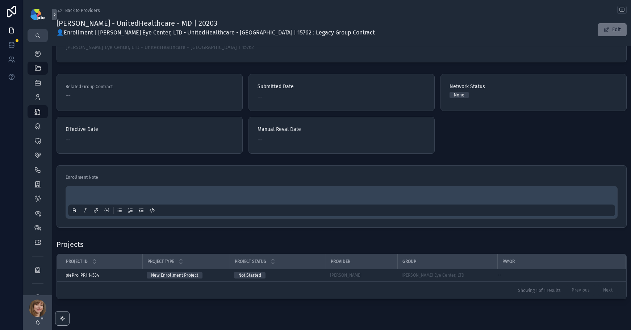
scroll to position [55, 0]
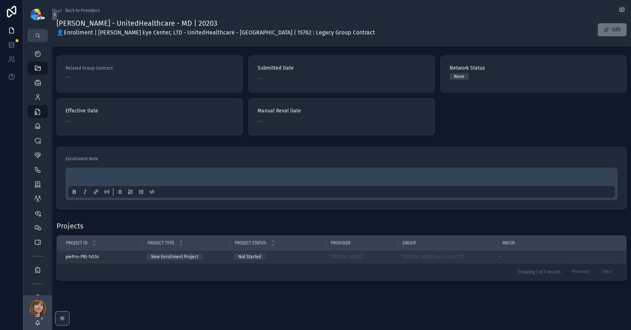
click at [386, 254] on div "Frey, Tiffany" at bounding box center [361, 257] width 63 height 6
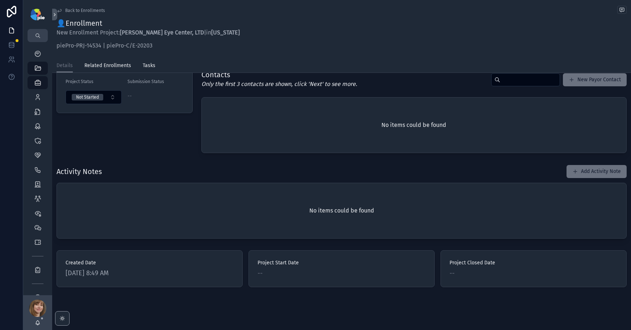
scroll to position [63, 0]
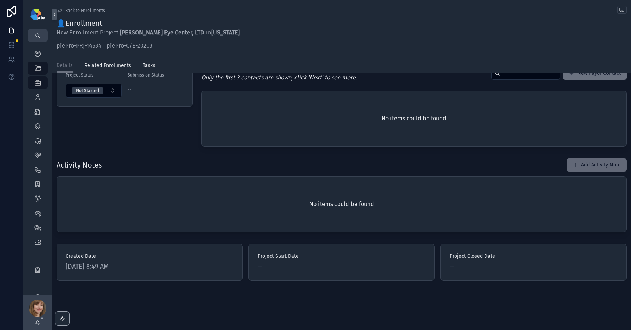
click at [585, 163] on button "Add Activity Note" at bounding box center [597, 164] width 60 height 13
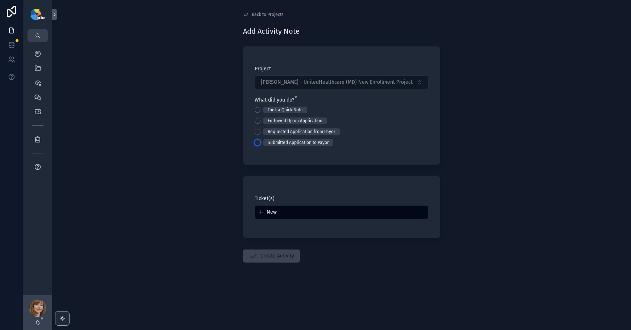
click at [257, 143] on button "Submitted Application to Payor" at bounding box center [258, 143] width 6 height 6
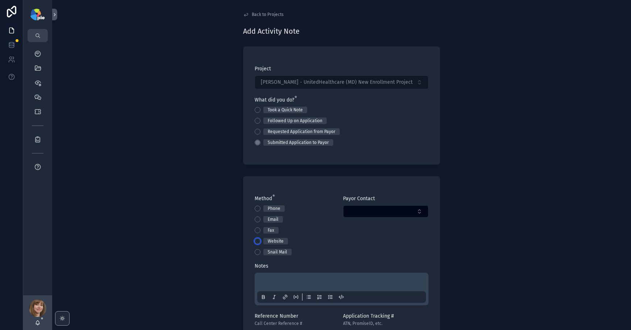
click at [256, 242] on button "Website" at bounding box center [258, 241] width 6 height 6
drag, startPoint x: 262, startPoint y: 274, endPoint x: 262, endPoint y: 277, distance: 3.6
click at [262, 274] on div "scrollable content" at bounding box center [342, 289] width 174 height 33
click at [262, 279] on p "scrollable content" at bounding box center [343, 282] width 169 height 7
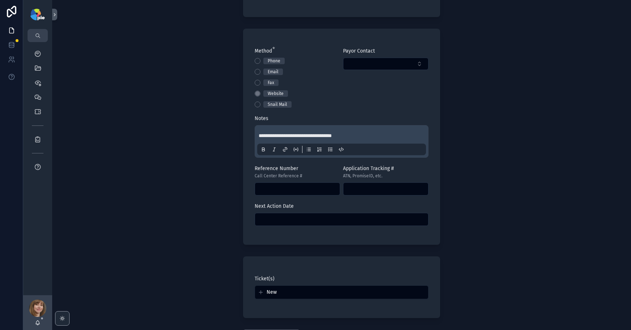
scroll to position [150, 0]
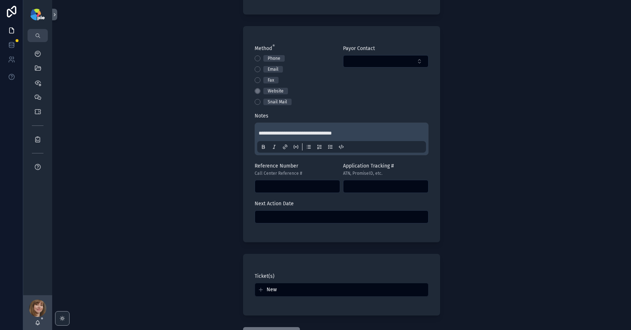
click at [297, 217] on input "scrollable content" at bounding box center [341, 217] width 173 height 10
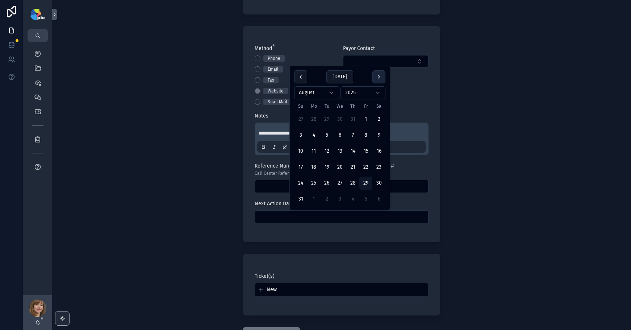
click at [375, 77] on button "scrollable content" at bounding box center [379, 76] width 13 height 13
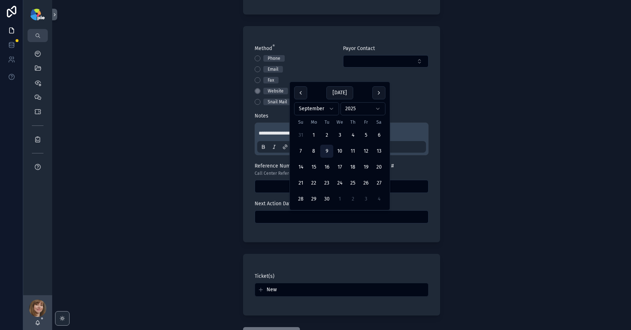
click at [330, 149] on button "9" at bounding box center [326, 151] width 13 height 13
type input "********"
click at [182, 166] on div "**********" at bounding box center [341, 15] width 579 height 330
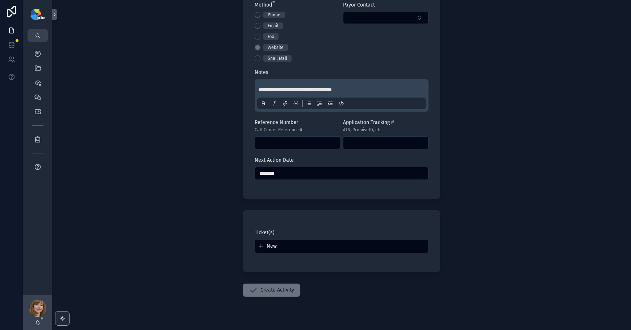
scroll to position [207, 0]
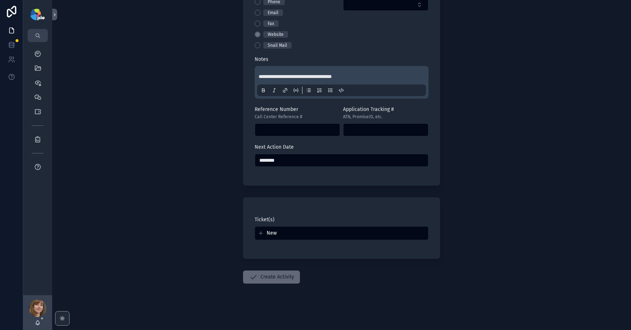
click at [275, 275] on button "Create Activity" at bounding box center [271, 276] width 57 height 13
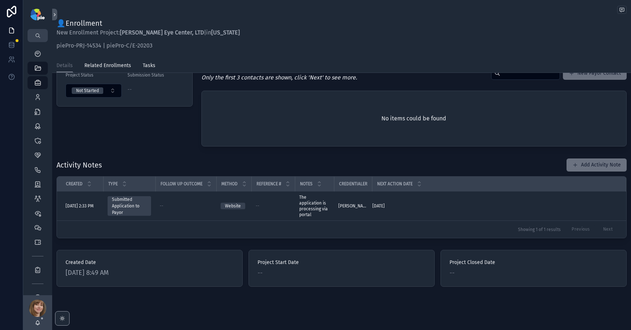
scroll to position [69, 0]
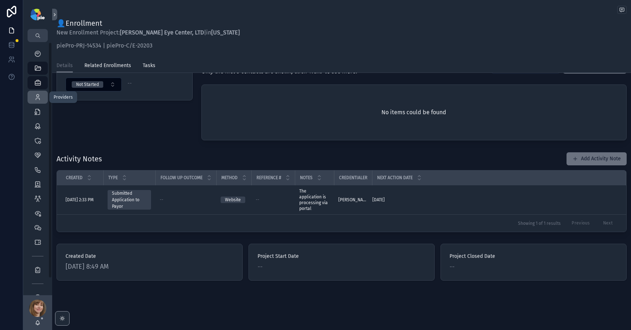
click at [36, 97] on icon "scrollable content" at bounding box center [37, 97] width 7 height 7
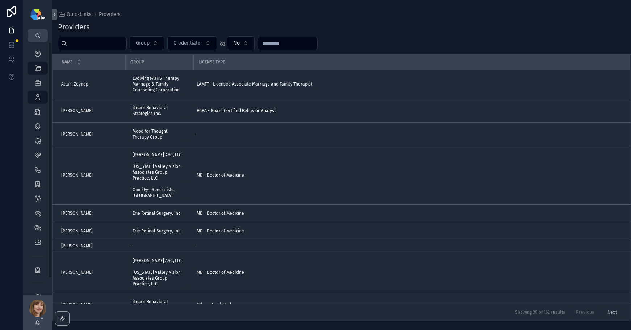
click at [78, 41] on input "scrollable content" at bounding box center [96, 43] width 59 height 10
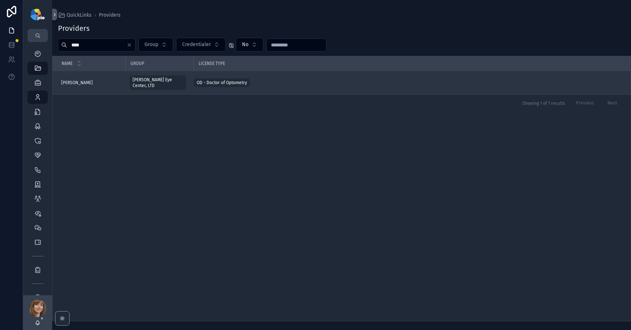
type input "****"
click at [88, 80] on div "Frey, Tiffany Frey, Tiffany" at bounding box center [91, 83] width 60 height 6
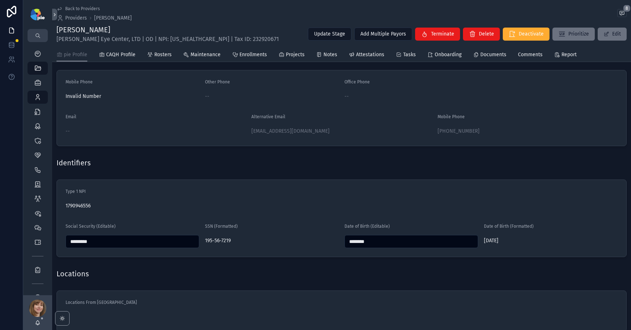
scroll to position [410, 0]
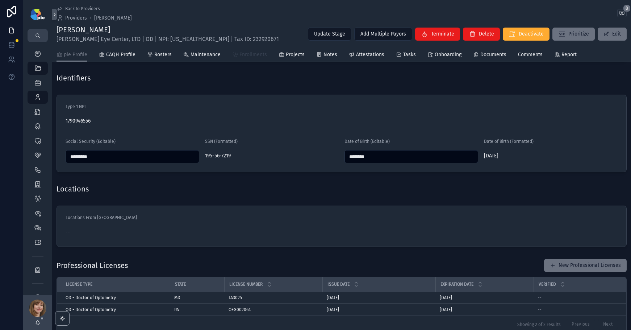
click at [257, 57] on span "Enrollments" at bounding box center [254, 54] width 28 height 7
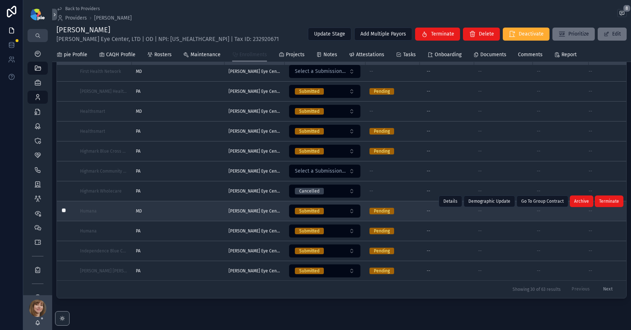
scroll to position [67, 0]
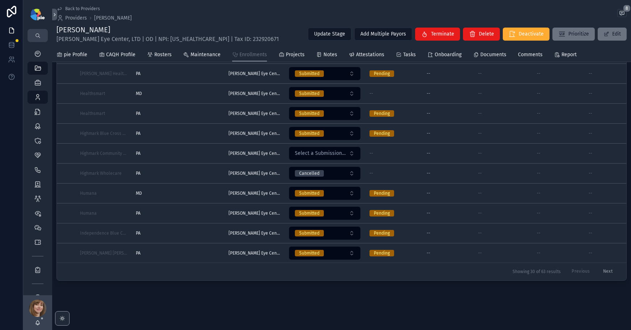
click at [604, 266] on button "Next" at bounding box center [608, 271] width 20 height 11
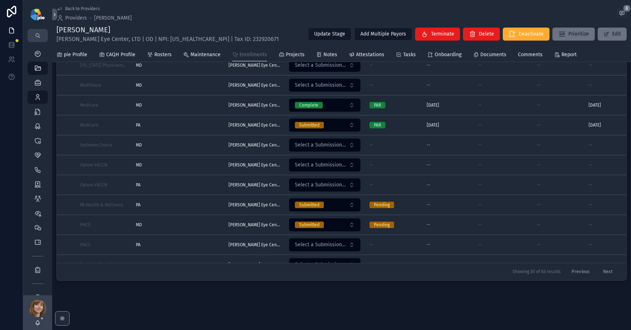
scroll to position [44, 0]
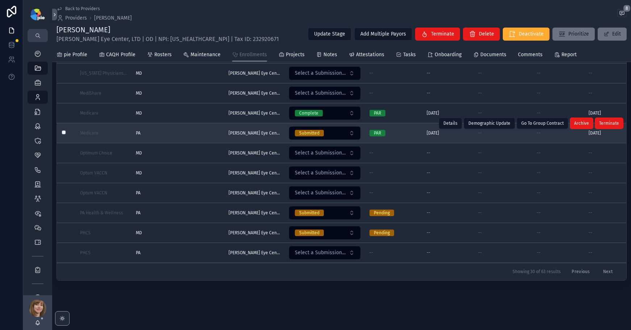
click at [185, 135] on div "PA PA" at bounding box center [178, 133] width 84 height 6
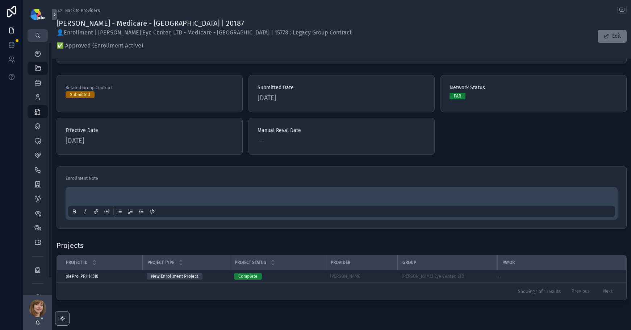
scroll to position [68, 0]
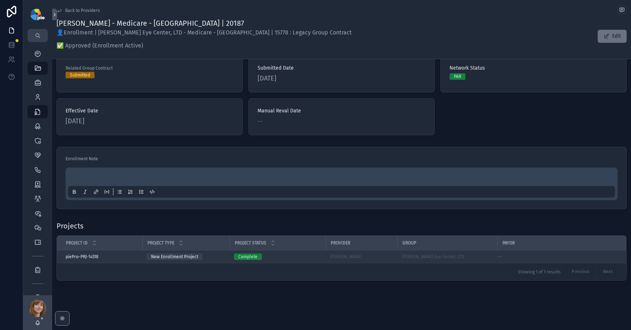
click at [302, 252] on td "Complete" at bounding box center [278, 256] width 96 height 13
click at [307, 257] on div "Complete" at bounding box center [277, 256] width 87 height 7
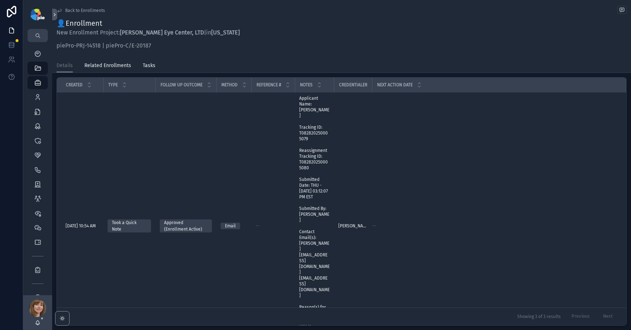
scroll to position [192, 0]
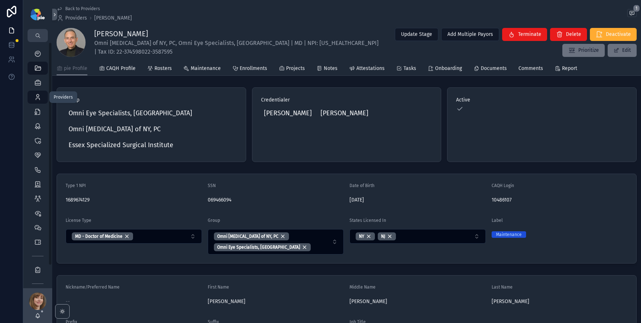
click at [37, 95] on icon "scrollable content" at bounding box center [37, 97] width 7 height 7
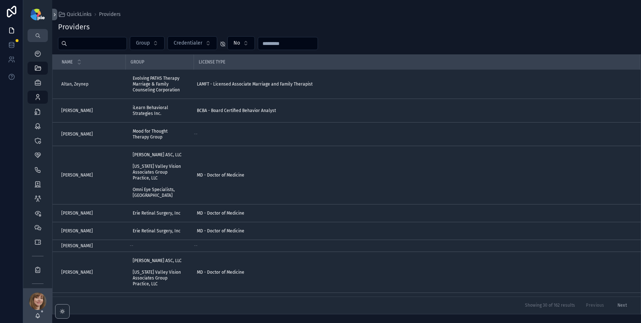
click at [93, 45] on input "scrollable content" at bounding box center [96, 43] width 59 height 10
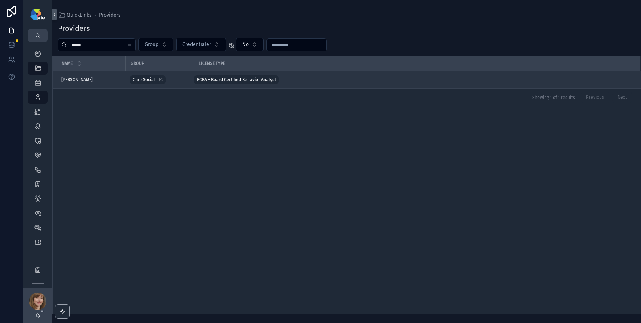
type input "*****"
click at [84, 78] on div "[PERSON_NAME] [PERSON_NAME]" at bounding box center [91, 80] width 60 height 6
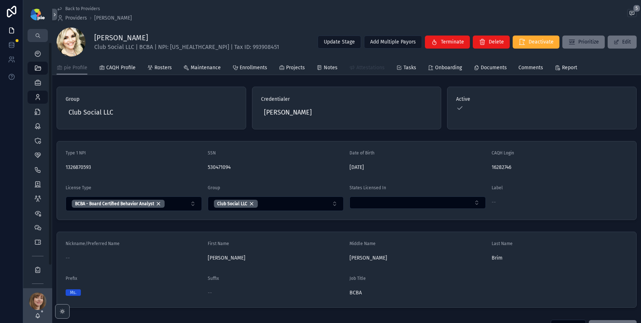
click at [369, 67] on span "Attestations" at bounding box center [370, 67] width 28 height 7
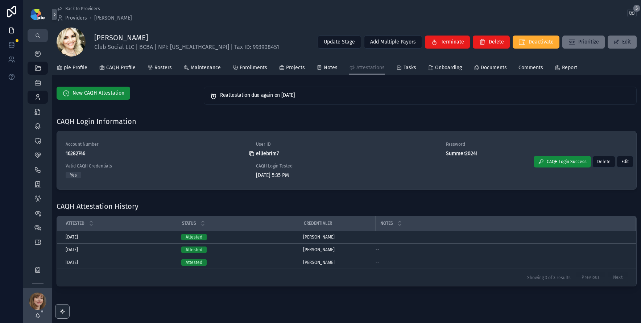
click at [251, 155] on icon "scrollable content" at bounding box center [251, 154] width 3 height 3
click at [441, 153] on icon "scrollable content" at bounding box center [442, 154] width 6 height 6
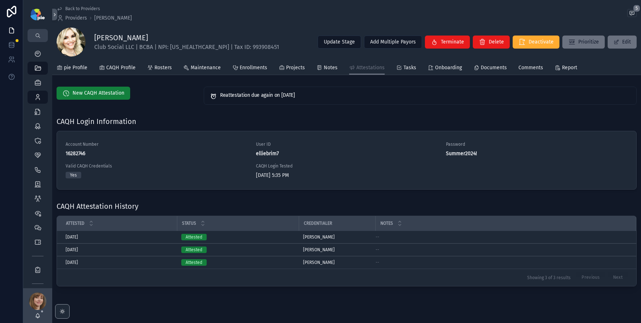
click at [104, 94] on span "New CAQH Attestation" at bounding box center [98, 93] width 52 height 7
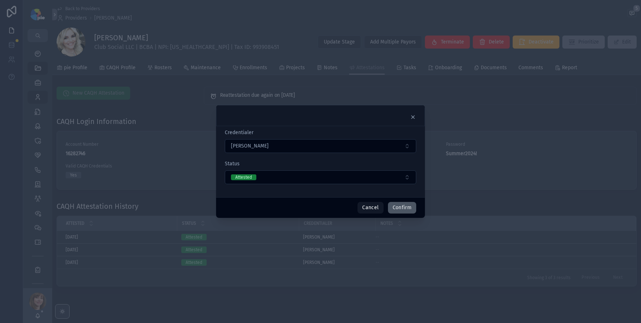
click at [405, 208] on button "Confirm" at bounding box center [402, 208] width 28 height 12
